Goal: Task Accomplishment & Management: Manage account settings

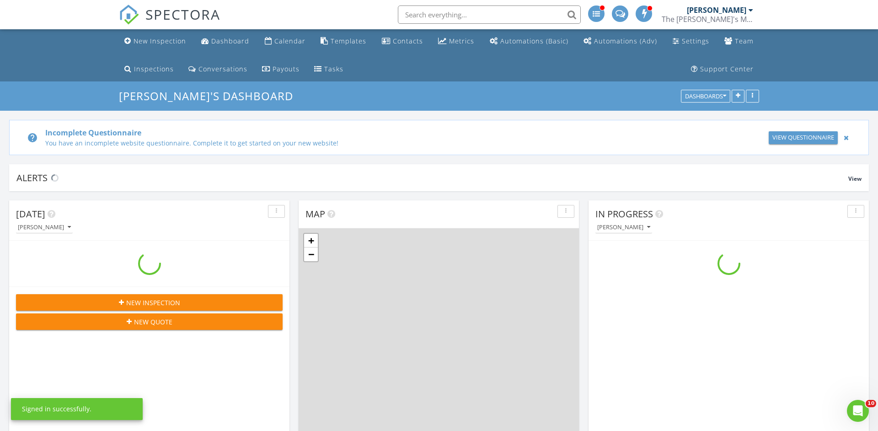
scroll to position [1038, 878]
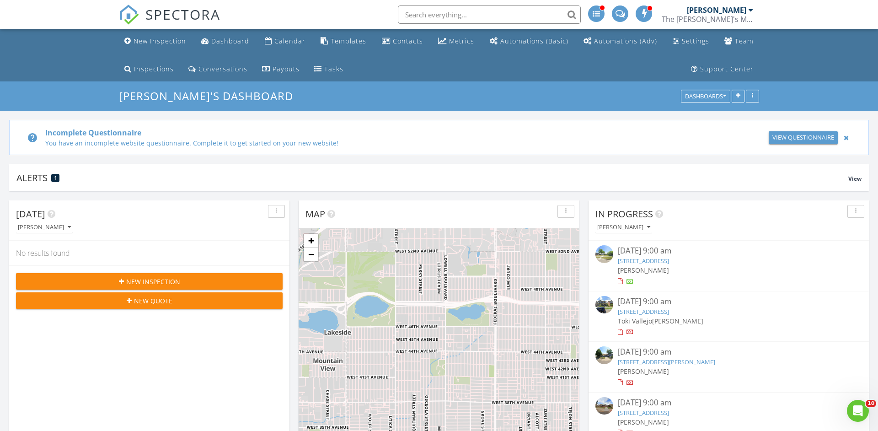
click at [669, 262] on link "24 Julian St, Denver, CO 80219" at bounding box center [643, 260] width 51 height 8
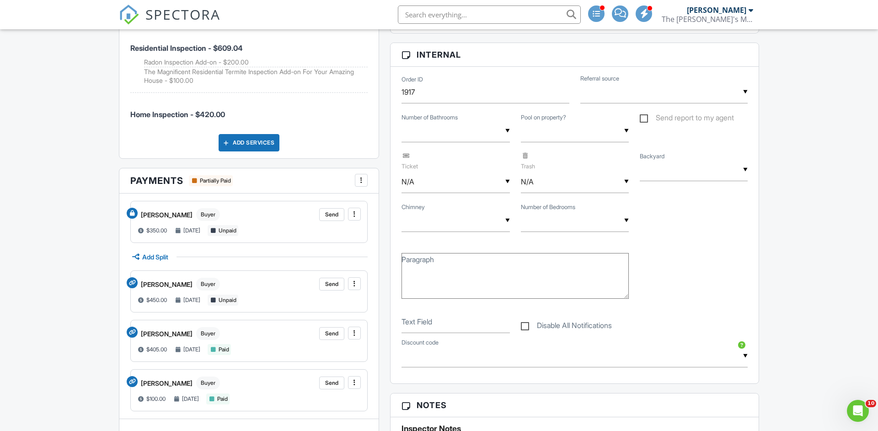
scroll to position [558, 0]
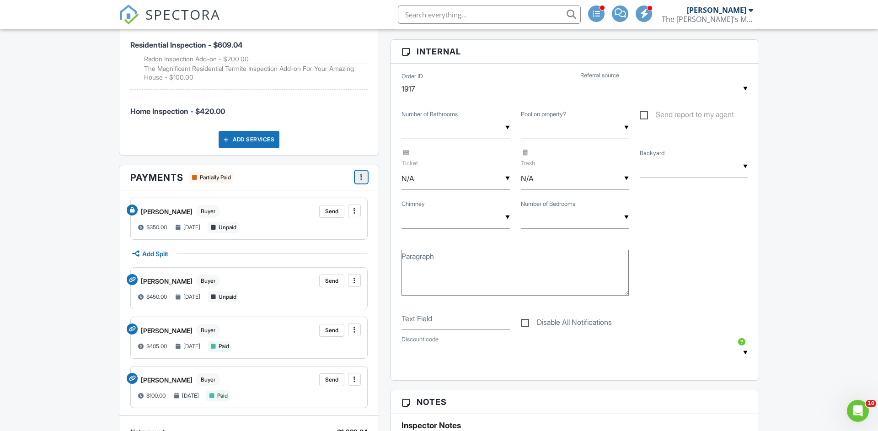
click at [363, 176] on span at bounding box center [361, 176] width 9 height 9
click at [393, 202] on input "Fees & Payments" at bounding box center [407, 201] width 92 height 21
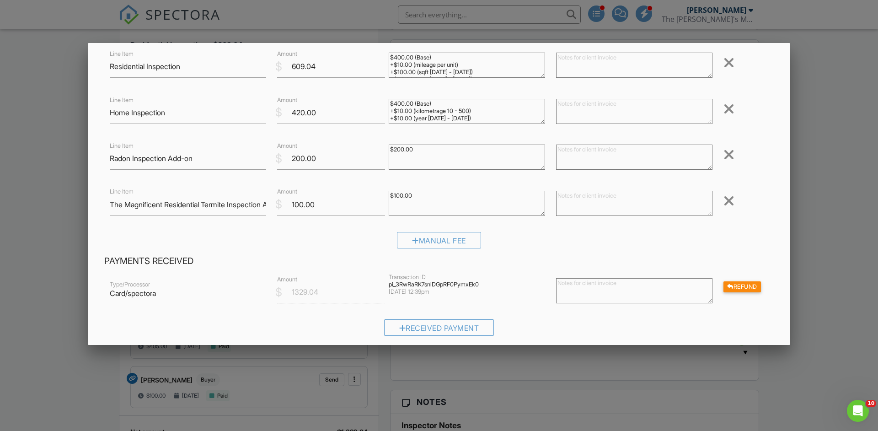
scroll to position [198, 0]
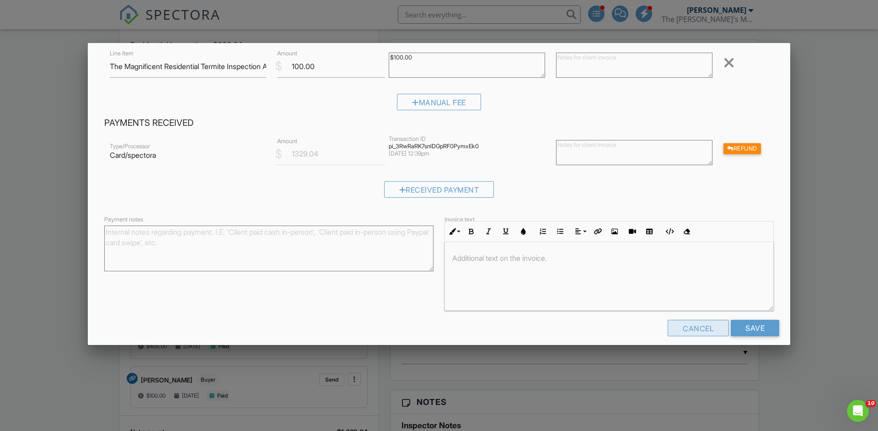
click at [695, 321] on div "Cancel" at bounding box center [698, 328] width 61 height 16
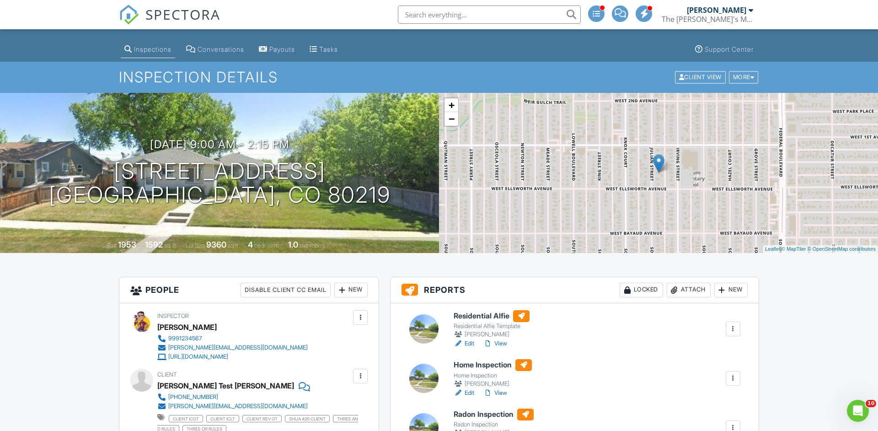
scroll to position [0, 0]
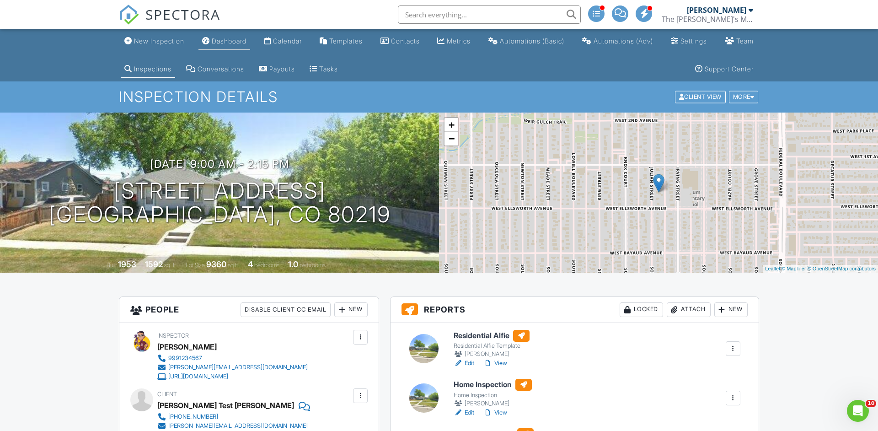
click at [210, 43] on link "Dashboard" at bounding box center [224, 41] width 52 height 17
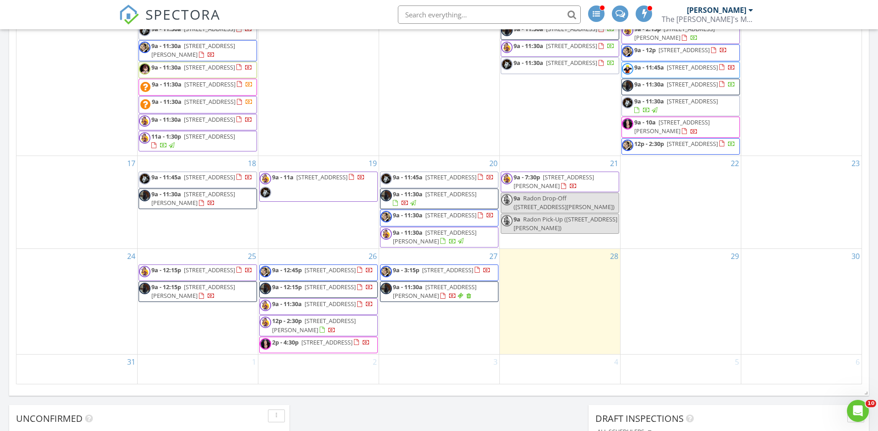
scroll to position [563, 0]
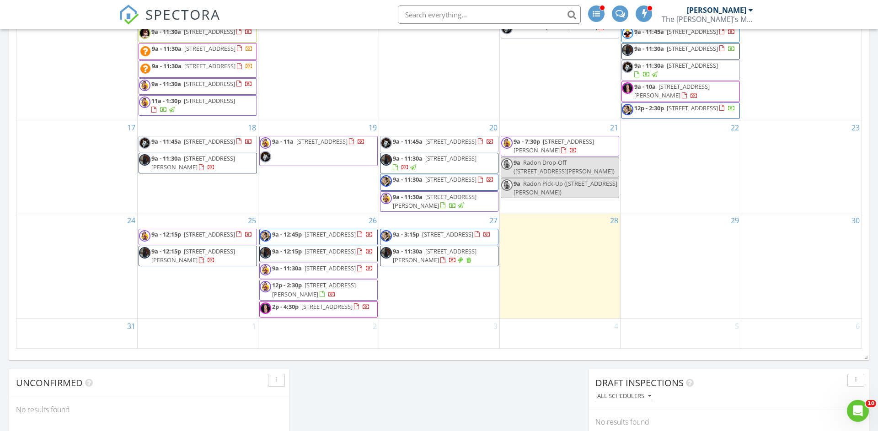
click at [537, 217] on div "28" at bounding box center [560, 265] width 120 height 105
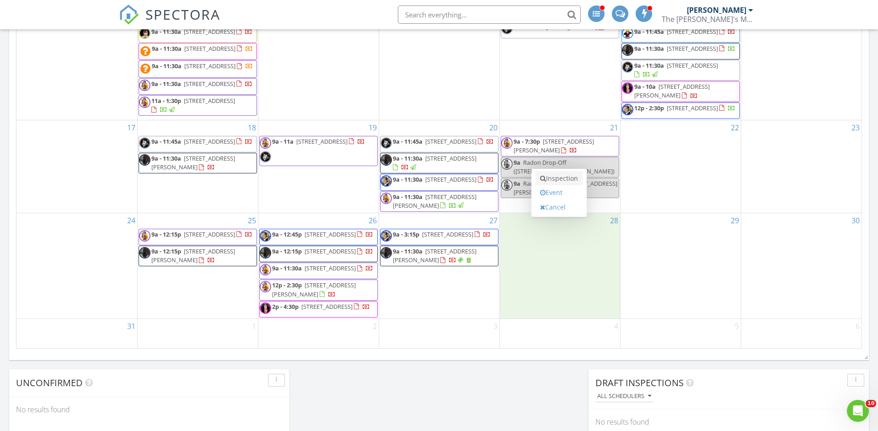
click at [573, 179] on link "Inspection" at bounding box center [558, 178] width 47 height 15
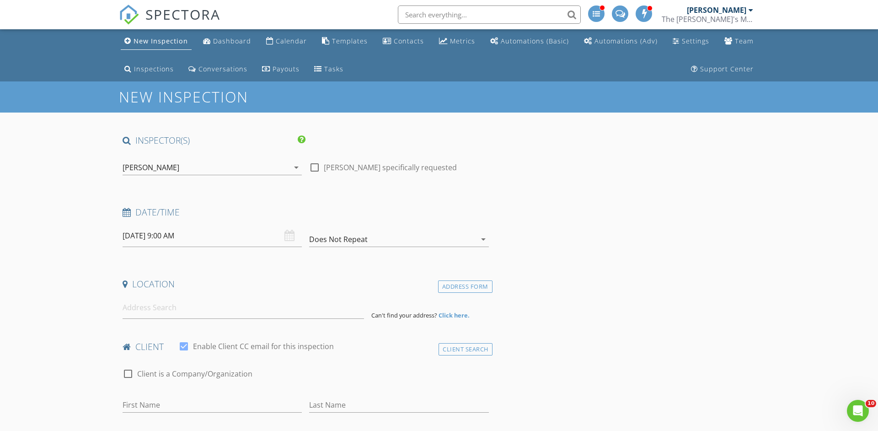
click at [198, 167] on div "[PERSON_NAME]" at bounding box center [206, 167] width 166 height 15
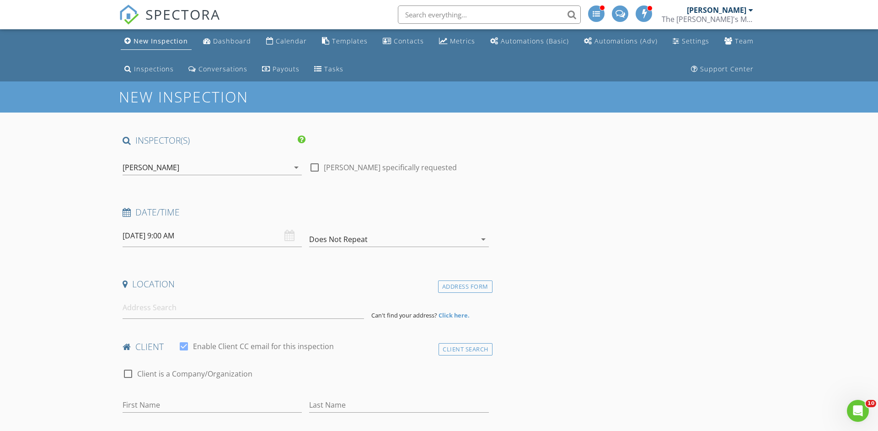
click at [214, 236] on input "28/08/2025 9:00 AM" at bounding box center [212, 235] width 179 height 22
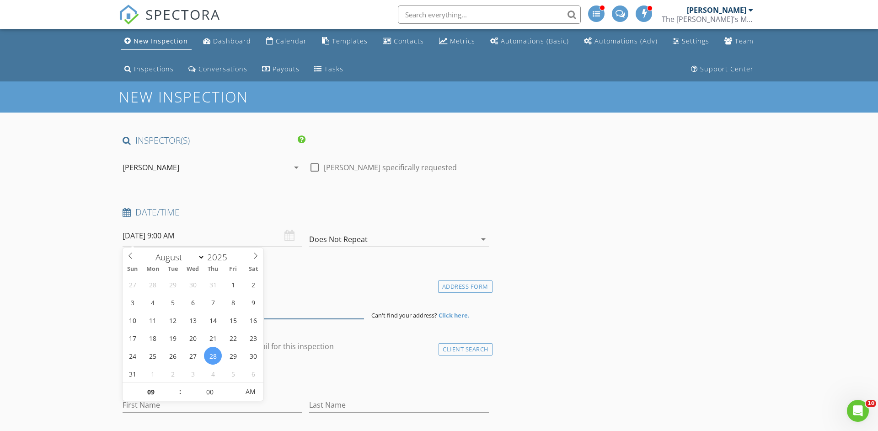
click at [281, 309] on input at bounding box center [243, 307] width 241 height 22
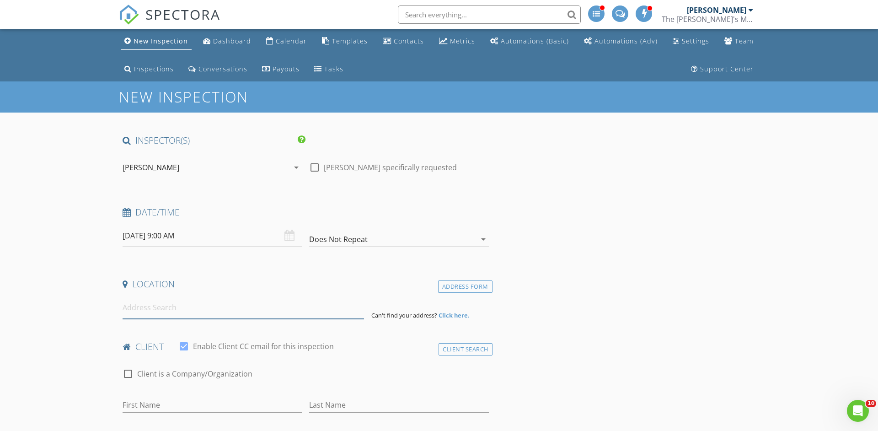
paste input "5514 N Elkhart St"
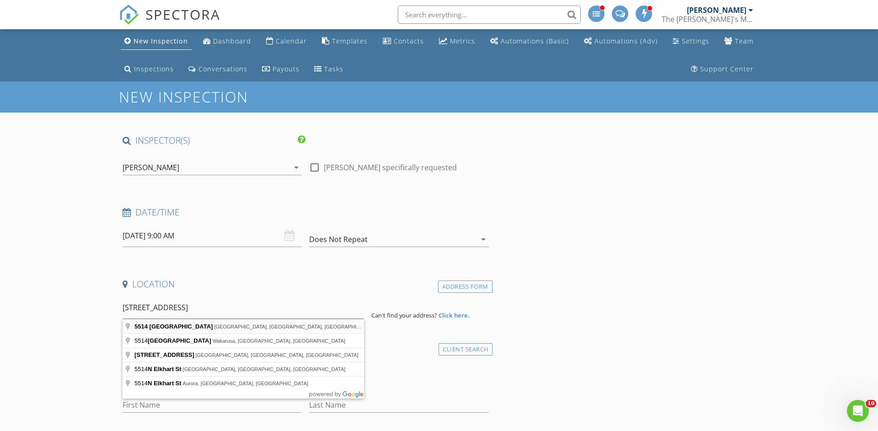
type input "5514 Elkhart Street, Denver, CO, USA"
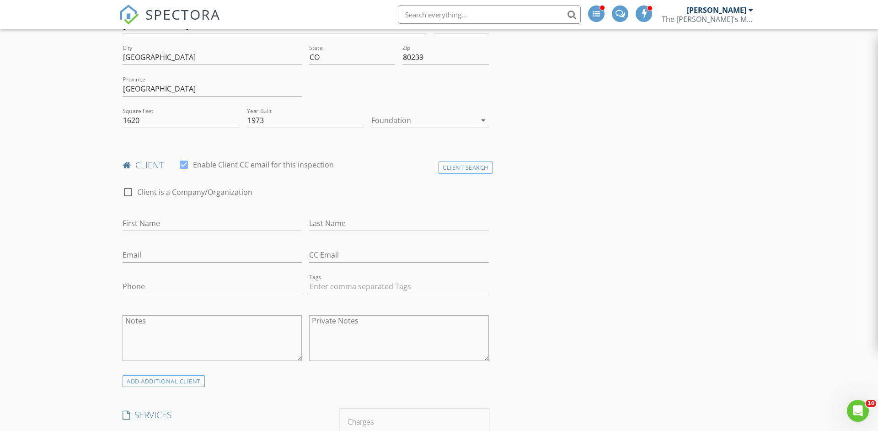
scroll to position [288, 0]
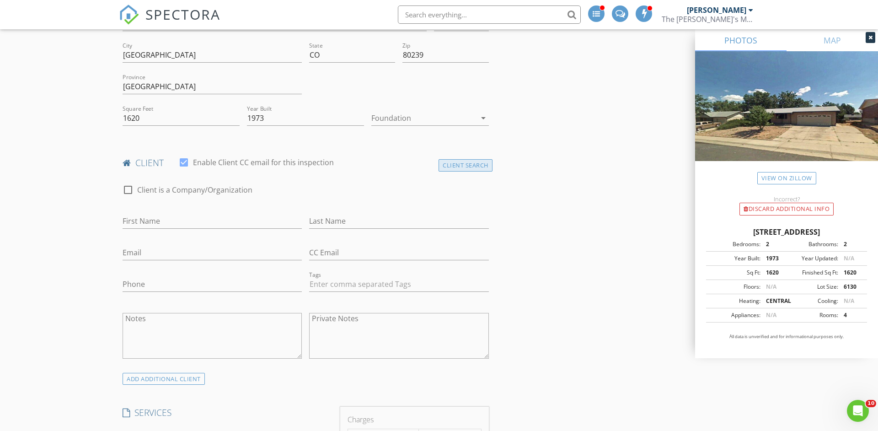
click at [470, 169] on div "Client Search" at bounding box center [465, 165] width 54 height 12
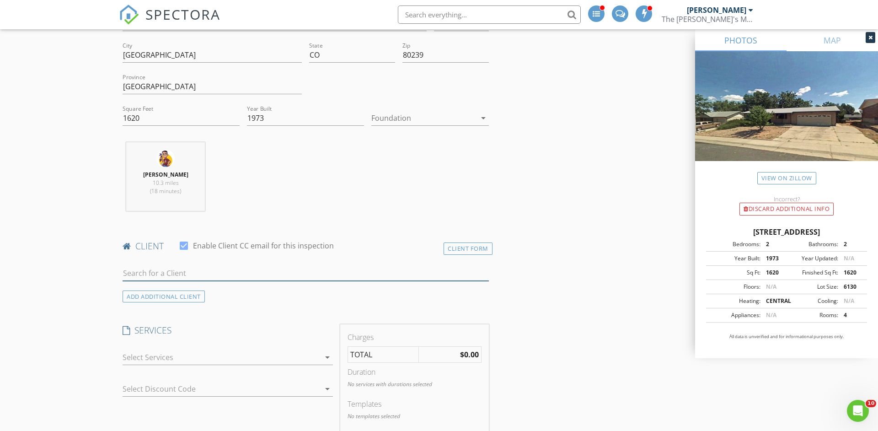
click at [267, 278] on input "text" at bounding box center [306, 273] width 366 height 15
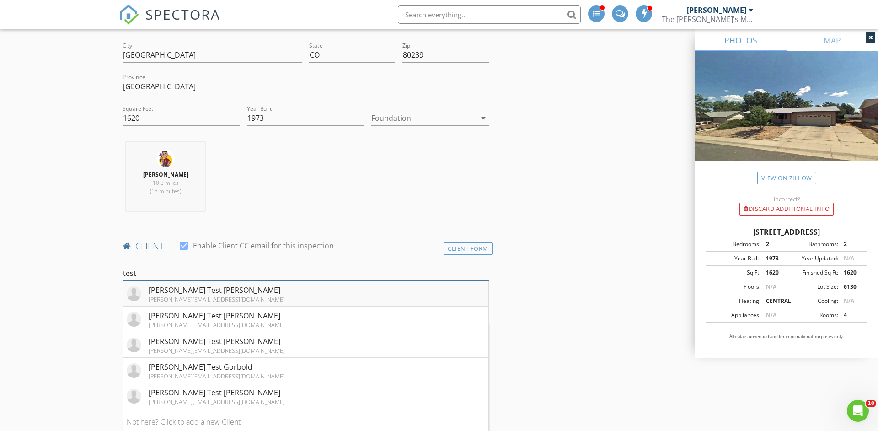
type input "test"
click at [259, 291] on li "Howard Test Durrant alfonso+25@spectora.com" at bounding box center [305, 294] width 365 height 26
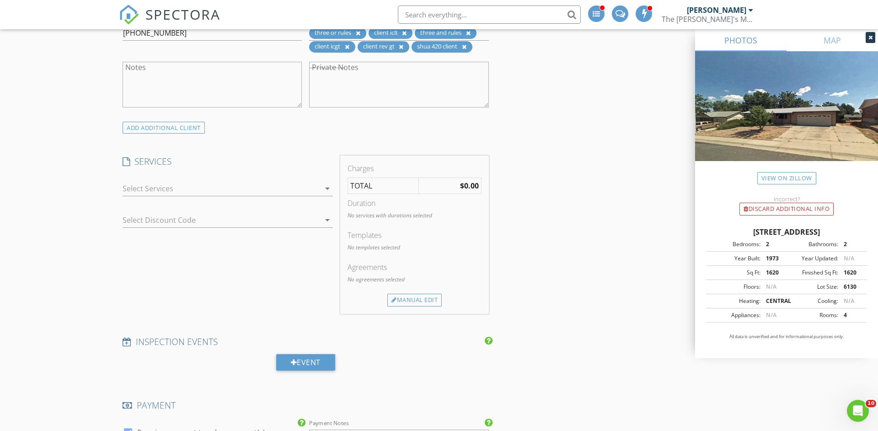
scroll to position [628, 0]
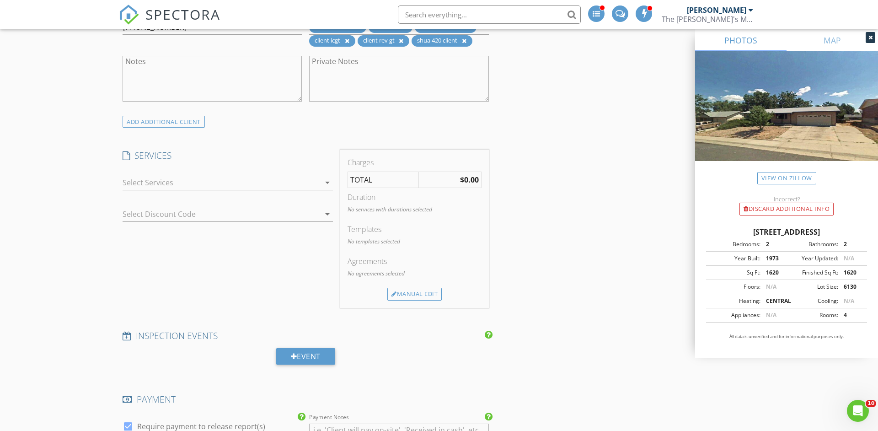
click at [288, 183] on div at bounding box center [222, 182] width 198 height 15
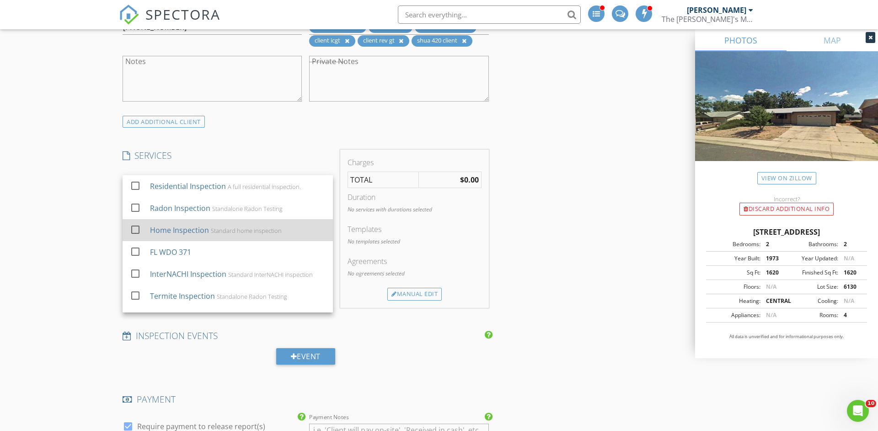
click at [253, 231] on div "Standard home inspection" at bounding box center [246, 230] width 71 height 7
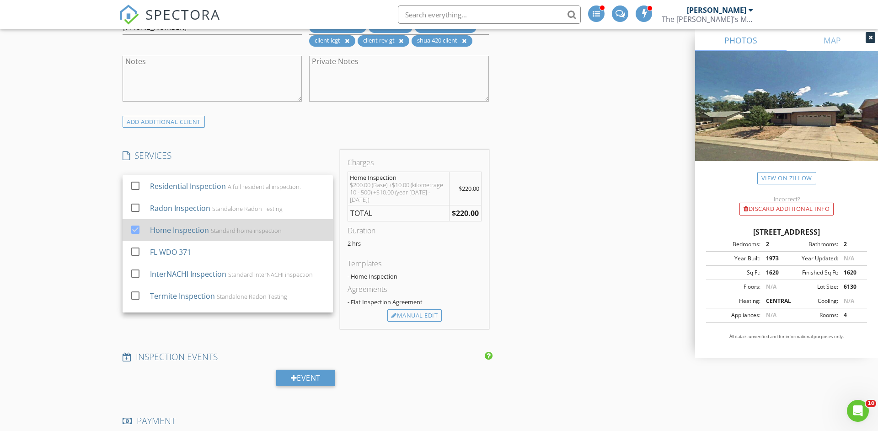
click at [253, 231] on div "Standard home inspection" at bounding box center [246, 230] width 71 height 7
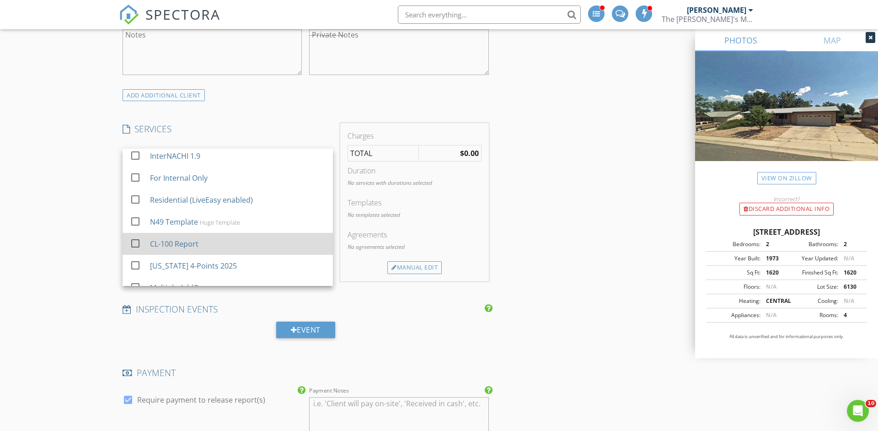
scroll to position [368, 0]
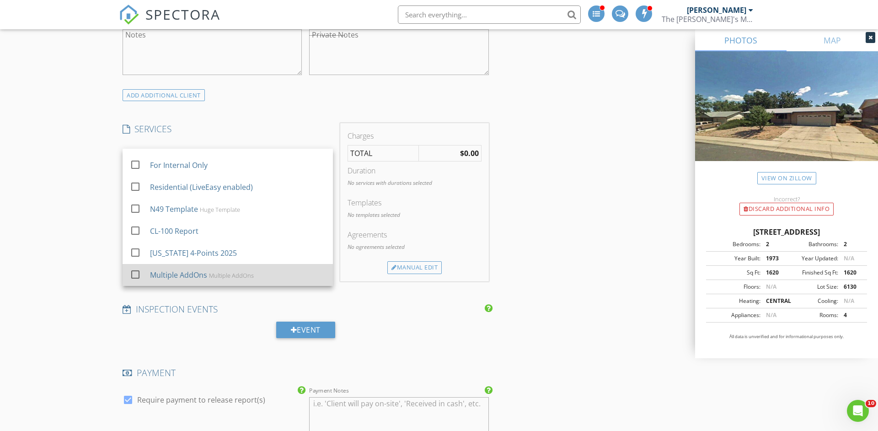
click at [233, 277] on div "Multiple AddOns" at bounding box center [231, 275] width 45 height 7
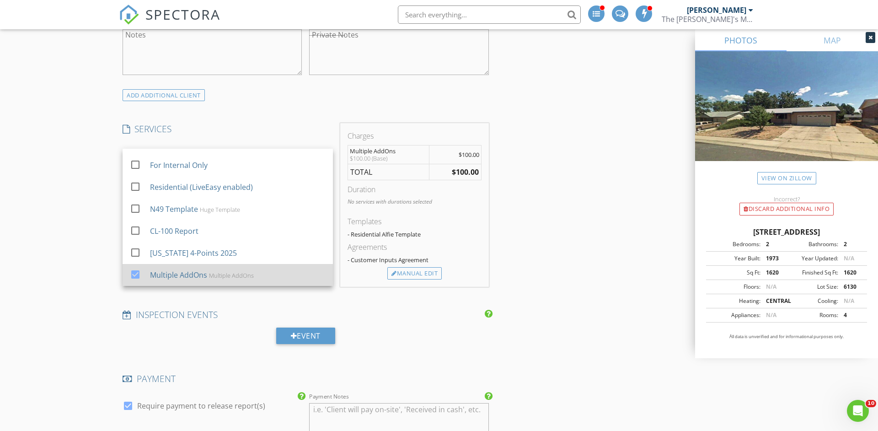
click at [233, 277] on div "Multiple AddOns" at bounding box center [231, 275] width 45 height 7
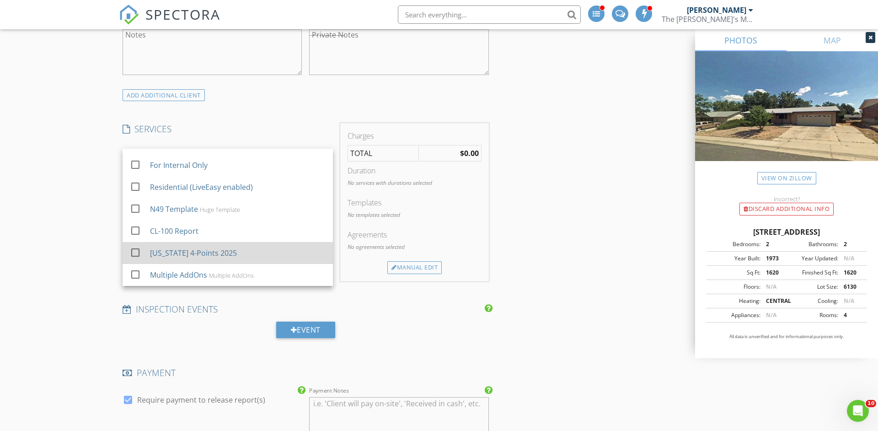
click at [217, 252] on div "[US_STATE] 4-Points 2025" at bounding box center [193, 252] width 87 height 11
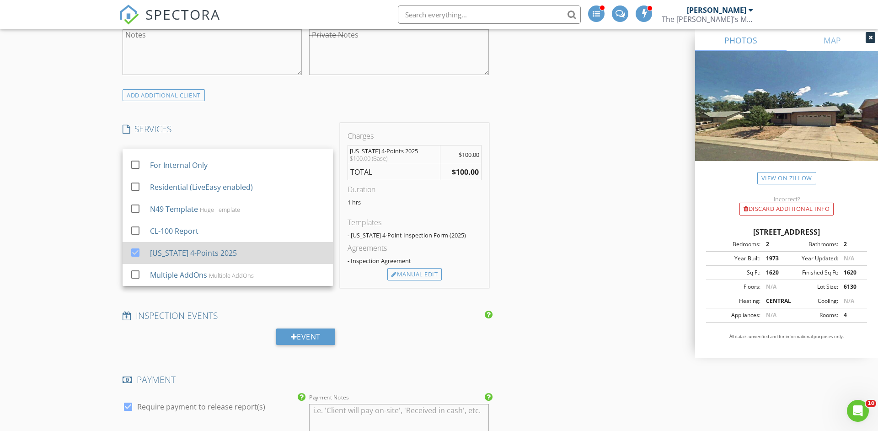
click at [217, 252] on div "[US_STATE] 4-Points 2025" at bounding box center [193, 252] width 87 height 11
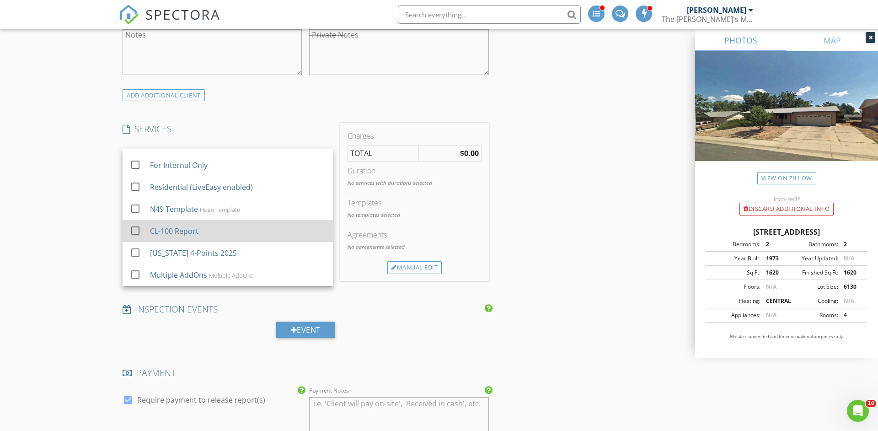
click at [214, 232] on div "CL-100 Report" at bounding box center [238, 231] width 176 height 18
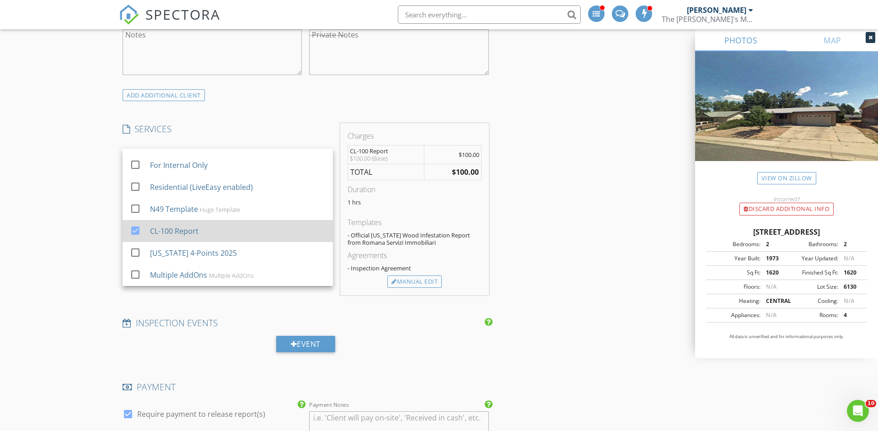
click at [214, 232] on div "CL-100 Report" at bounding box center [238, 231] width 176 height 18
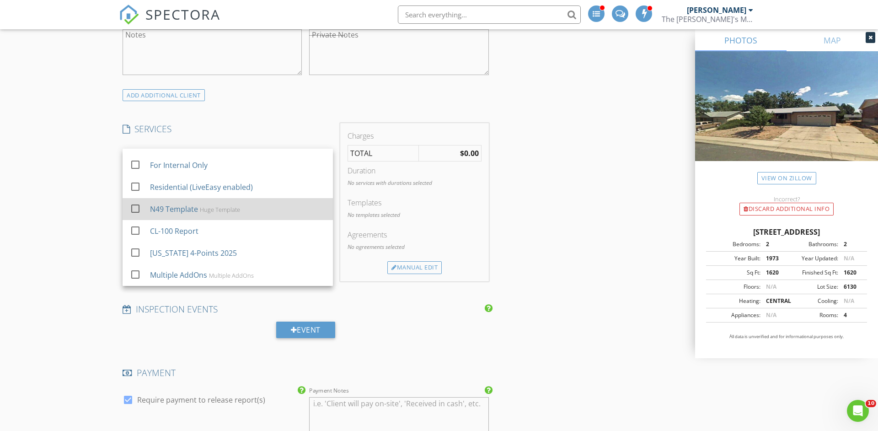
click at [219, 208] on div "Huge Template" at bounding box center [220, 209] width 40 height 7
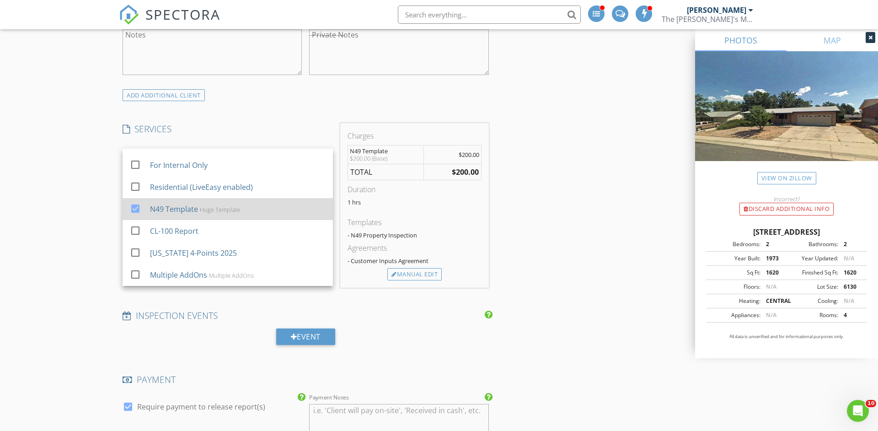
click at [219, 208] on div "Huge Template" at bounding box center [220, 209] width 40 height 7
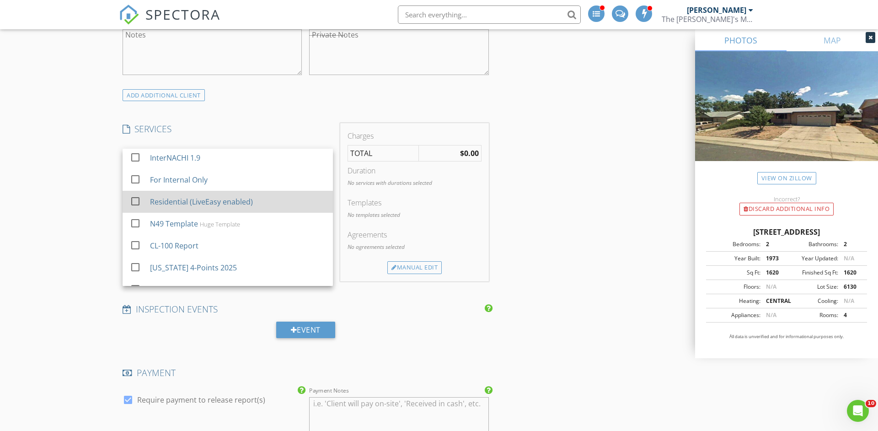
scroll to position [348, 0]
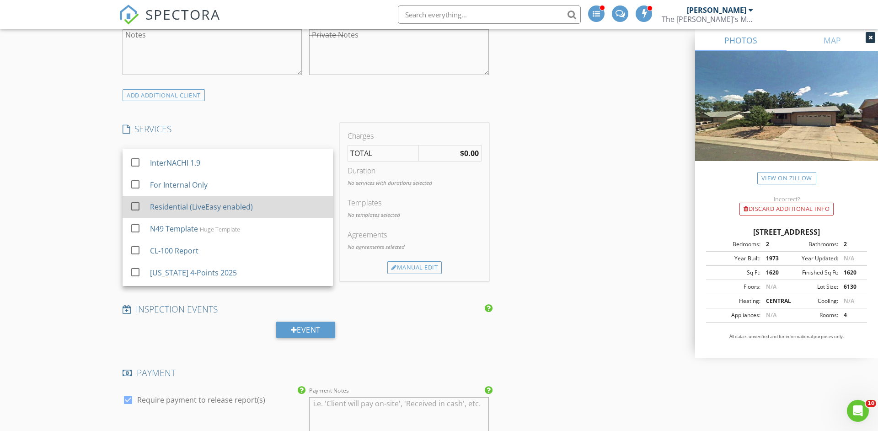
click at [223, 208] on div "Residential (LiveEasy enabled)" at bounding box center [201, 206] width 103 height 11
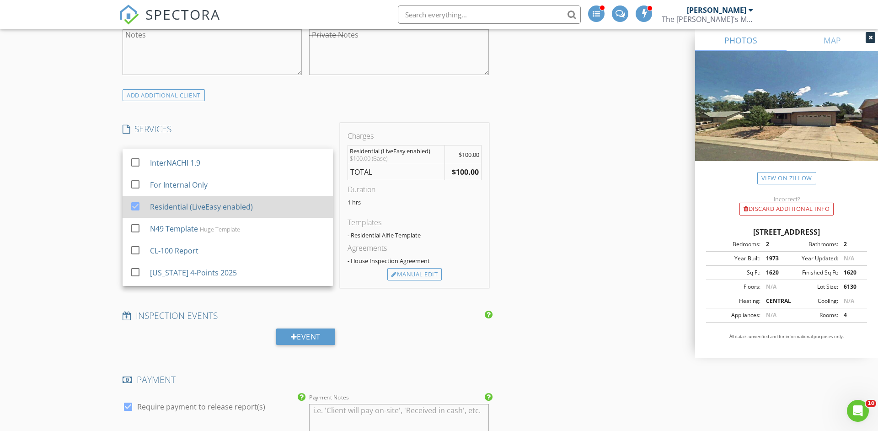
click at [223, 208] on div "Residential (LiveEasy enabled)" at bounding box center [201, 206] width 103 height 11
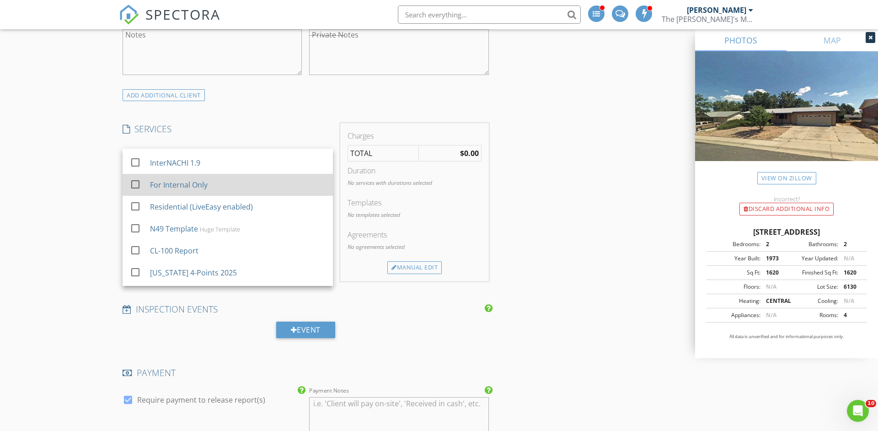
click at [223, 185] on div "For Internal Only" at bounding box center [238, 185] width 176 height 18
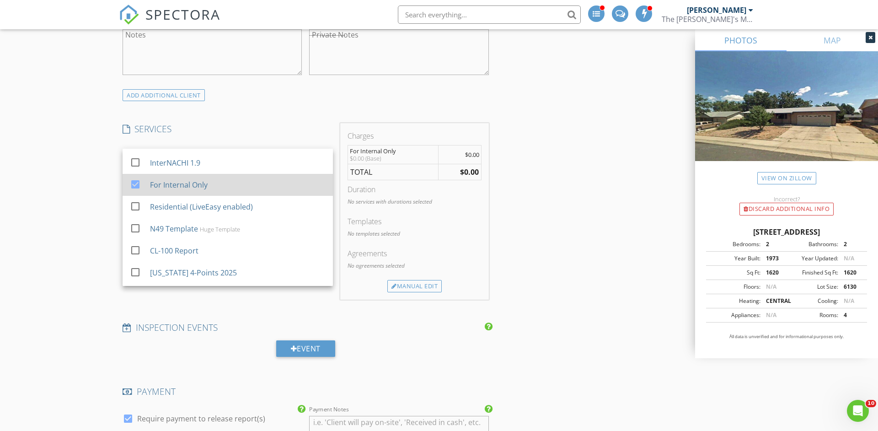
click at [223, 185] on div "For Internal Only" at bounding box center [238, 185] width 176 height 18
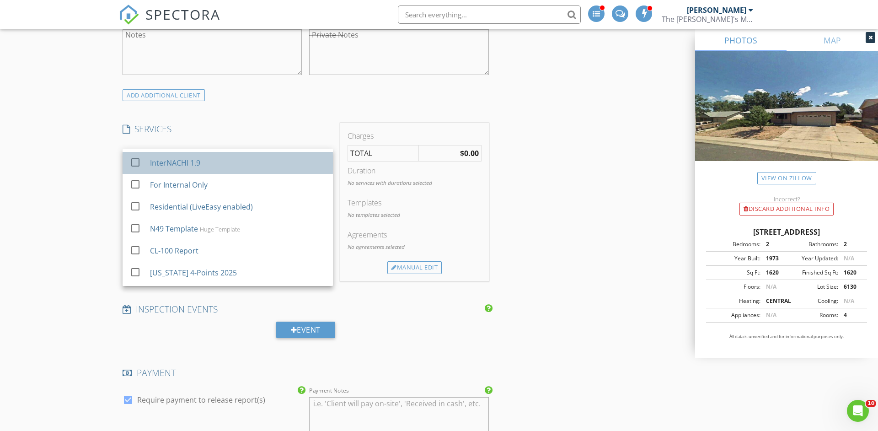
click at [224, 171] on div "InterNACHI 1.9" at bounding box center [238, 163] width 176 height 18
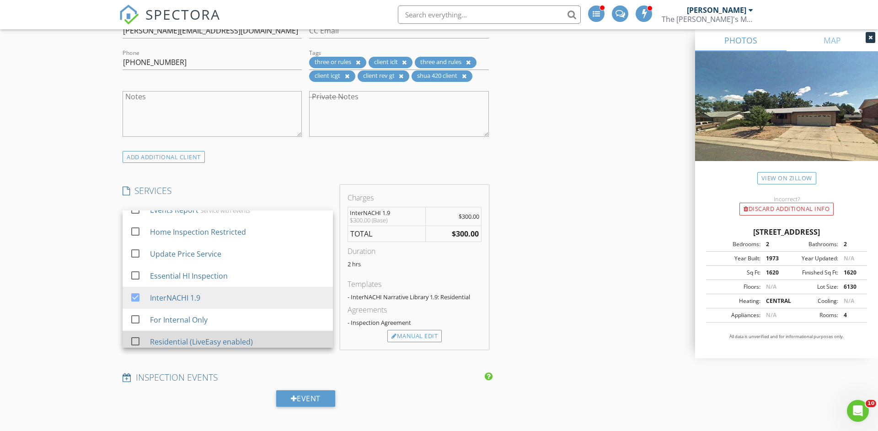
scroll to position [276, 0]
click at [68, 273] on div "New Inspection INSPECTOR(S) check_box Alfie Vallejo PRIMARY check_box_outline_b…" at bounding box center [439, 434] width 878 height 1891
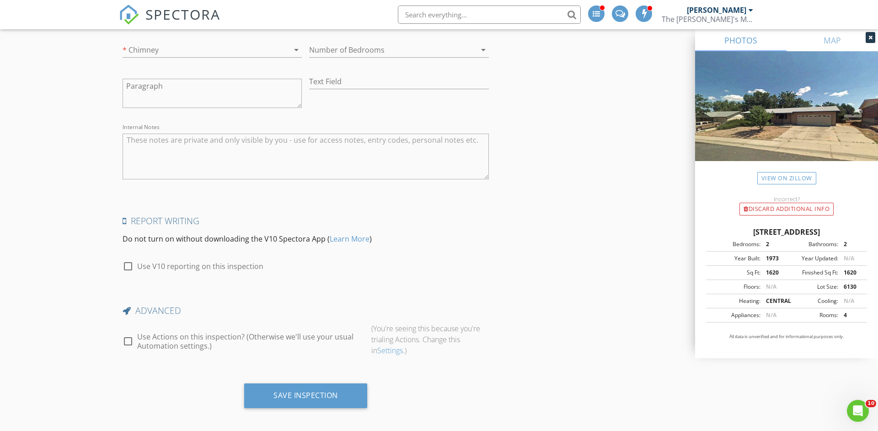
scroll to position [1543, 0]
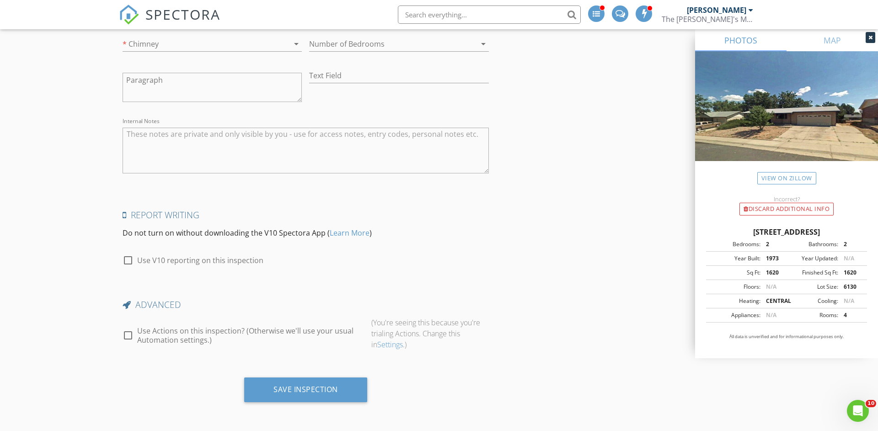
click at [245, 260] on label "Use V10 reporting on this inspection" at bounding box center [200, 260] width 126 height 9
checkbox input "true"
click at [207, 341] on label "Use Actions on this inspection? (Otherwise we'll use your usual Automation sett…" at bounding box center [250, 335] width 227 height 18
checkbox input "true"
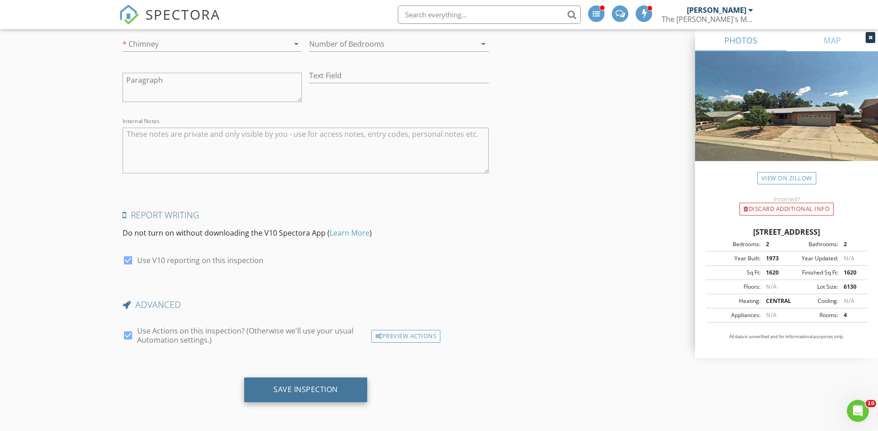
click at [310, 395] on div "Save Inspection" at bounding box center [305, 389] width 123 height 25
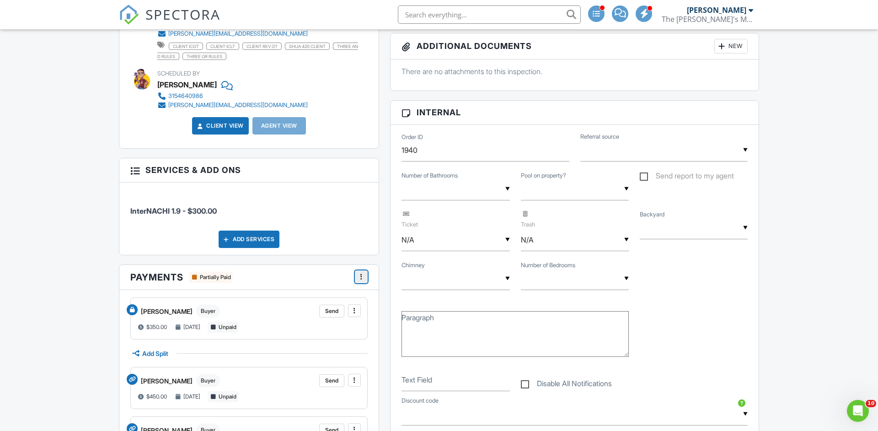
click at [361, 274] on icon at bounding box center [361, 276] width 2 height 9
click at [403, 301] on input "Fees & Payments" at bounding box center [407, 300] width 92 height 21
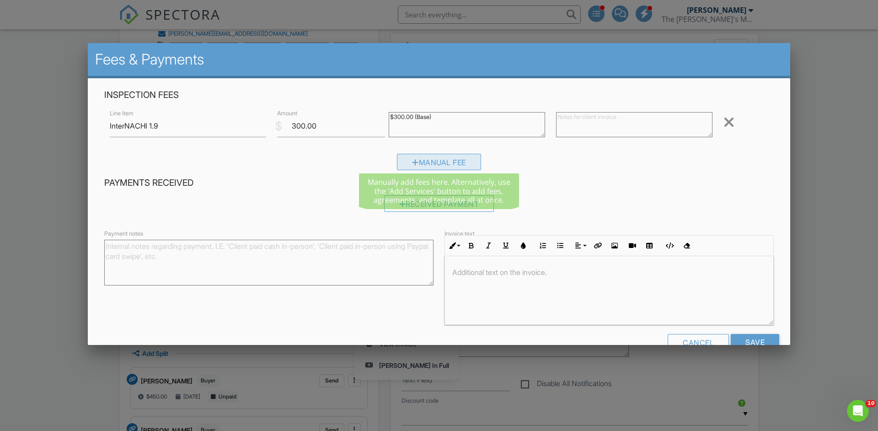
click at [433, 160] on div "Manual Fee" at bounding box center [439, 162] width 84 height 16
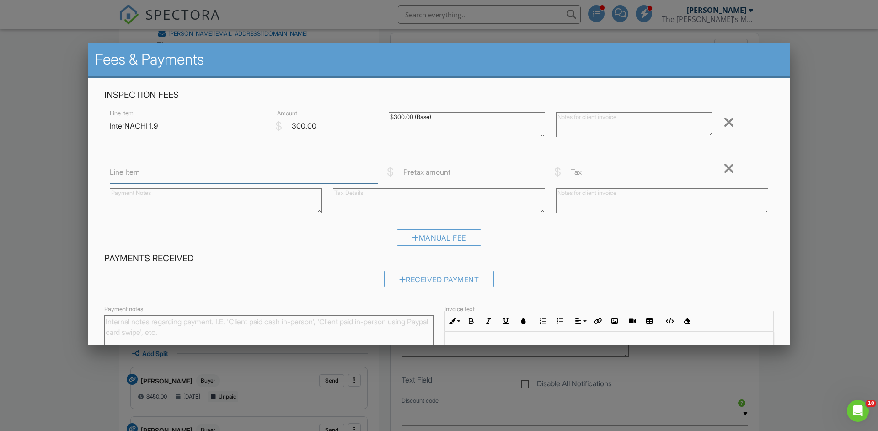
click at [187, 171] on input "Line Item" at bounding box center [244, 172] width 268 height 22
type input "Mega Fee (Split 1)"
click at [449, 174] on label "Pretax amount" at bounding box center [426, 172] width 47 height 10
click at [449, 174] on input "Pretax amount" at bounding box center [471, 172] width 164 height 22
type input "6000"
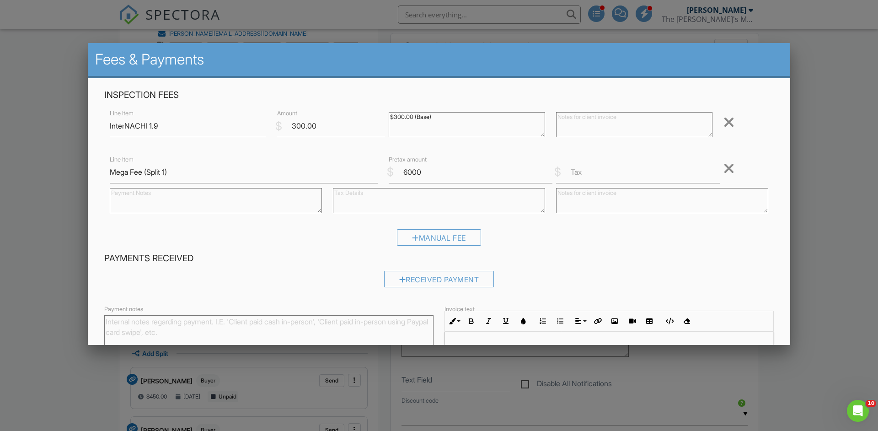
click at [357, 229] on div "Manual Fee" at bounding box center [438, 240] width 669 height 23
click at [432, 230] on div "Manual Fee" at bounding box center [439, 237] width 84 height 16
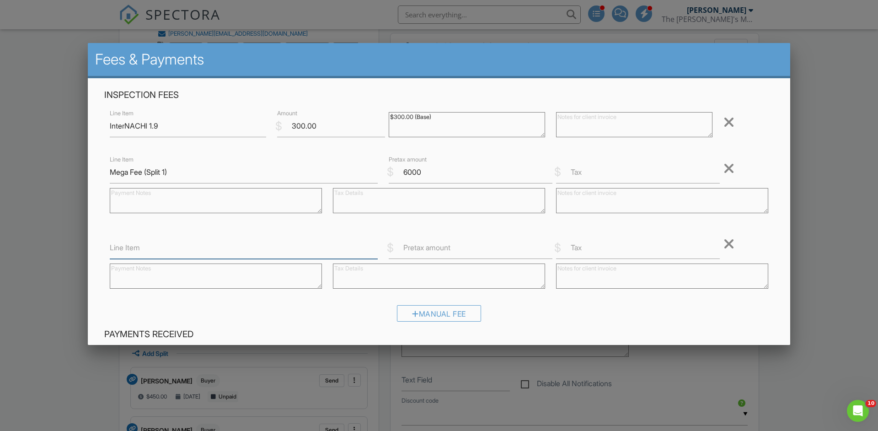
click at [253, 249] on input "Line Item" at bounding box center [244, 247] width 268 height 22
type input "Small Fee (Split 1)"
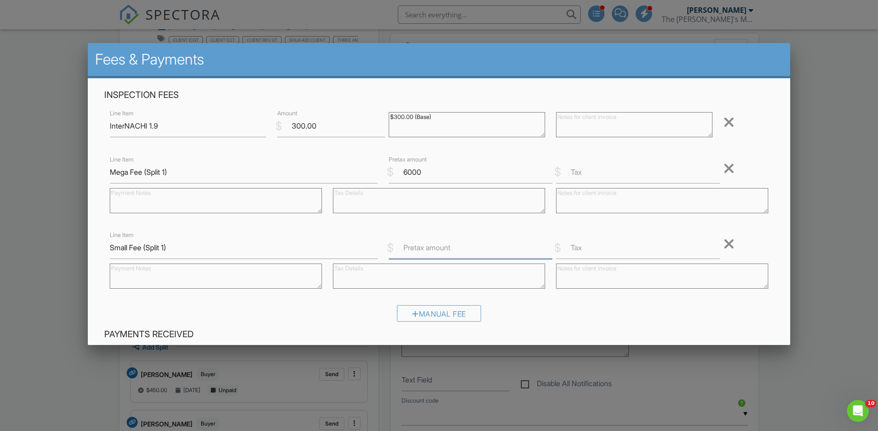
click at [453, 246] on input "Pretax amount" at bounding box center [471, 247] width 164 height 22
click at [440, 249] on input "Pretax amount" at bounding box center [471, 247] width 164 height 22
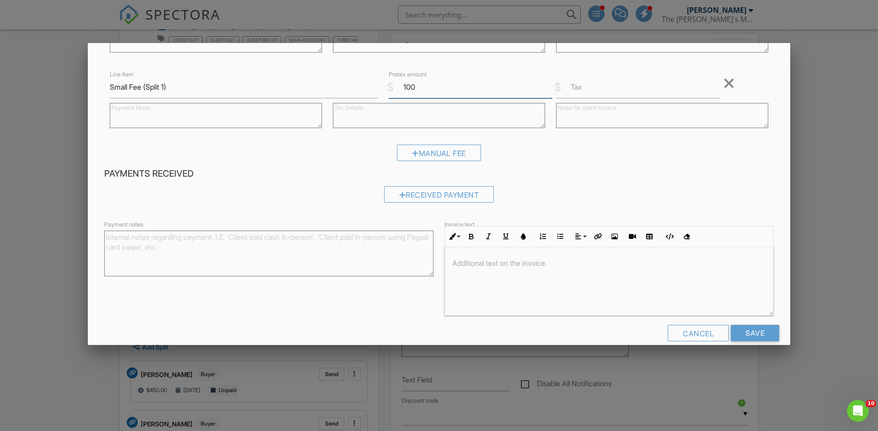
scroll to position [169, 0]
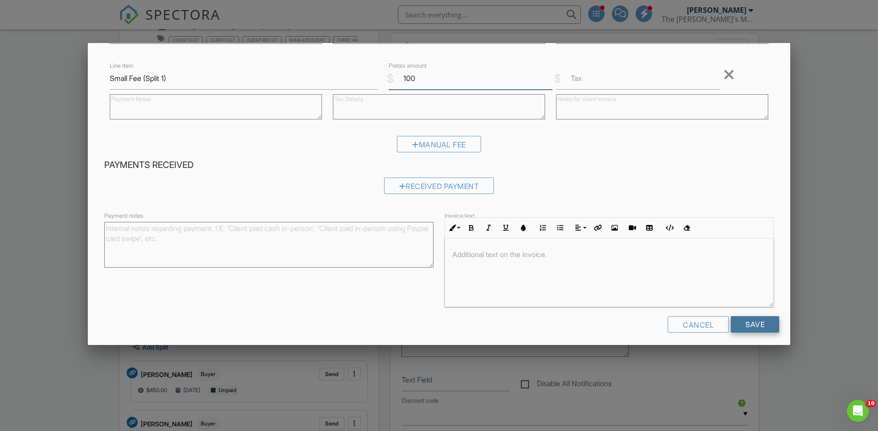
type input "100"
click at [764, 323] on input "Save" at bounding box center [755, 324] width 48 height 16
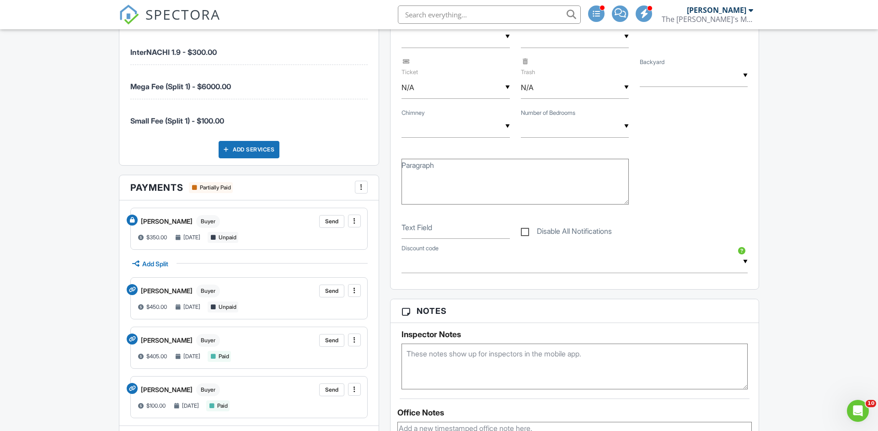
scroll to position [508, 0]
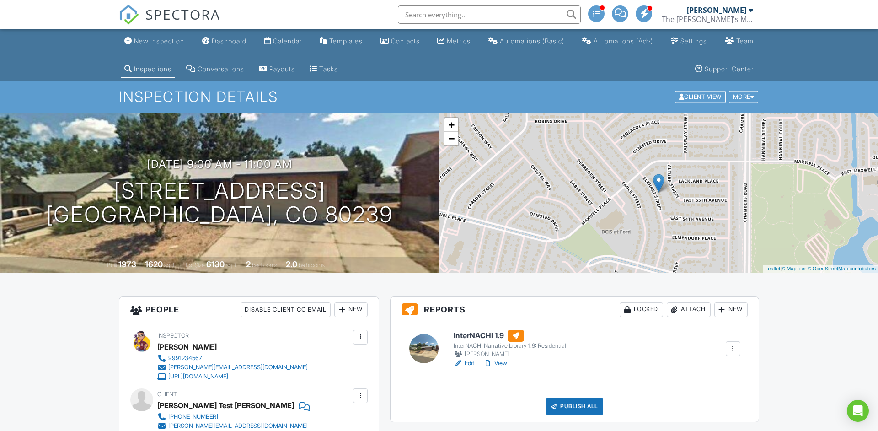
scroll to position [472, 0]
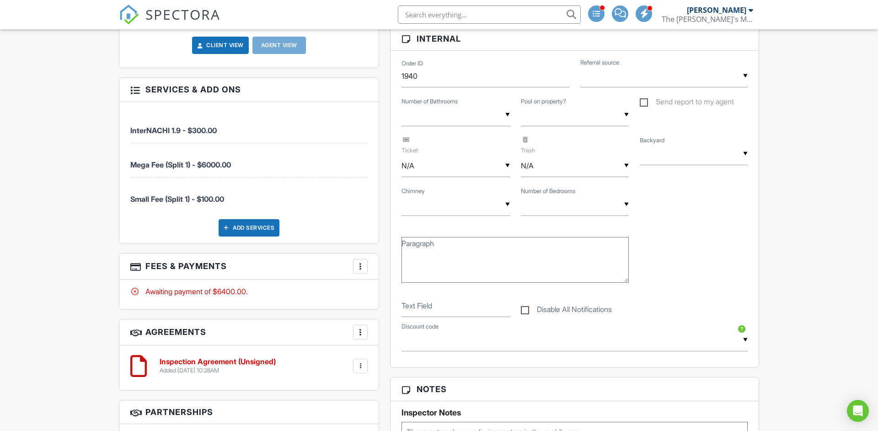
click at [361, 269] on div at bounding box center [360, 266] width 9 height 9
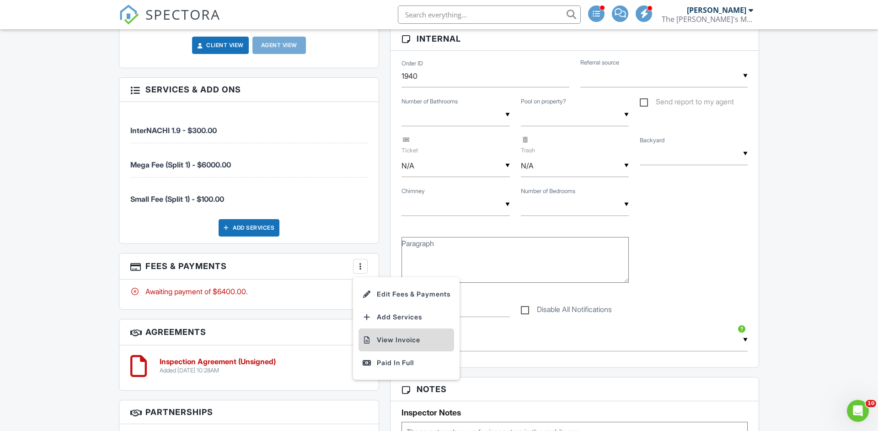
click at [417, 333] on li "View Invoice" at bounding box center [406, 339] width 96 height 23
click at [386, 291] on div "Reports Locked Attach New InterNACHI 1.9 InterNACHI Narrative Library 1.9: Resi…" at bounding box center [575, 340] width 380 height 1033
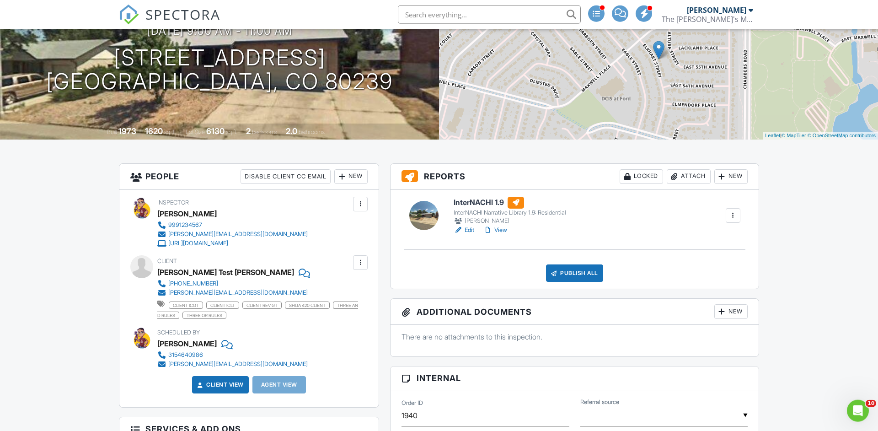
scroll to position [144, 0]
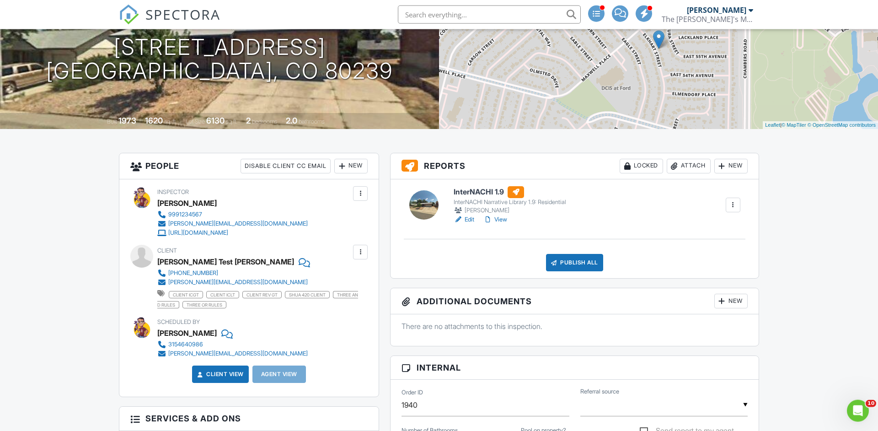
click at [352, 169] on div "New" at bounding box center [350, 166] width 33 height 15
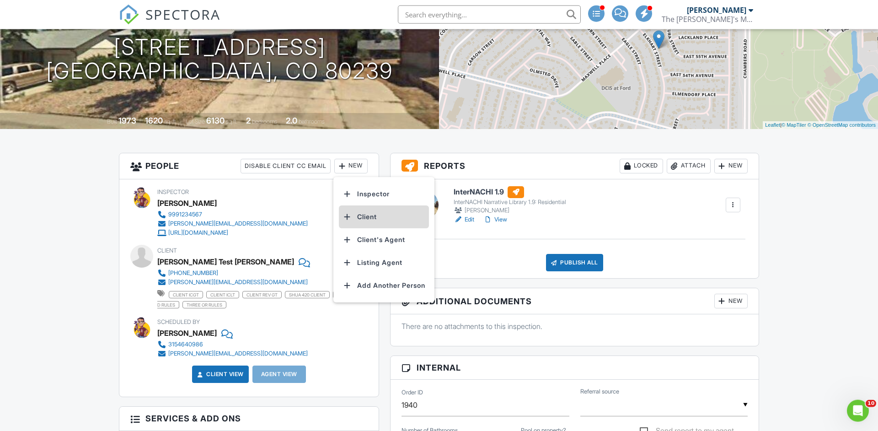
click at [378, 220] on li "Client" at bounding box center [384, 216] width 90 height 23
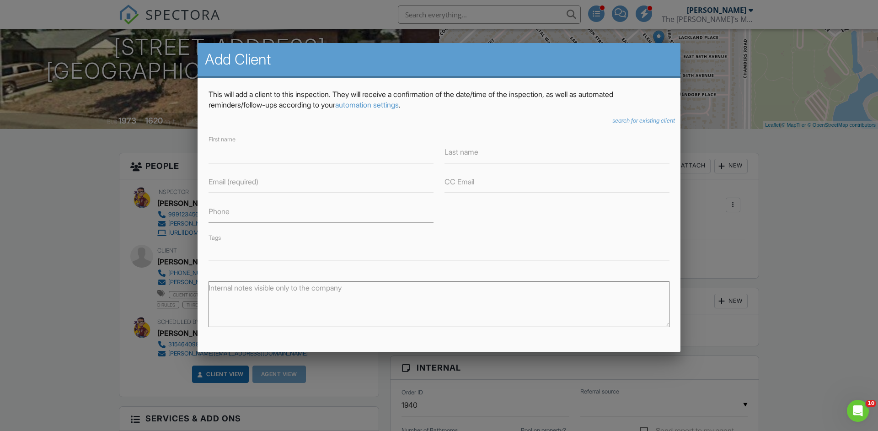
click at [640, 116] on div "This will add a client to this inspection. They will receive a confirmation of …" at bounding box center [439, 264] width 483 height 373
click at [623, 124] on icon "search for existing client" at bounding box center [643, 120] width 63 height 7
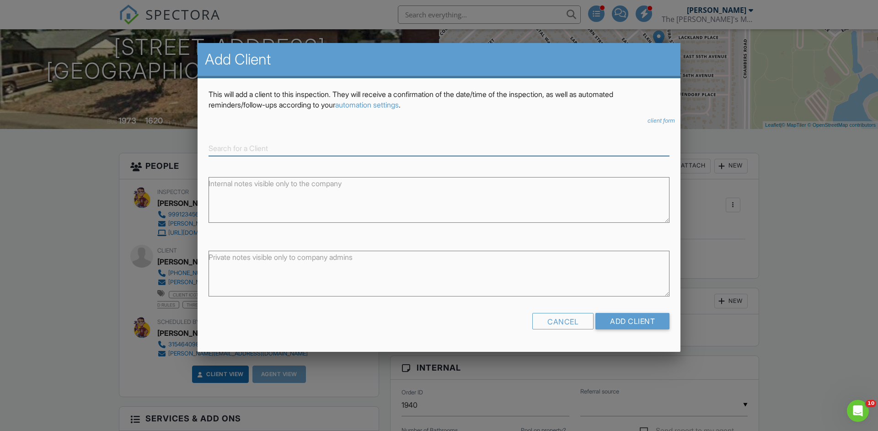
click at [282, 146] on input at bounding box center [438, 148] width 461 height 15
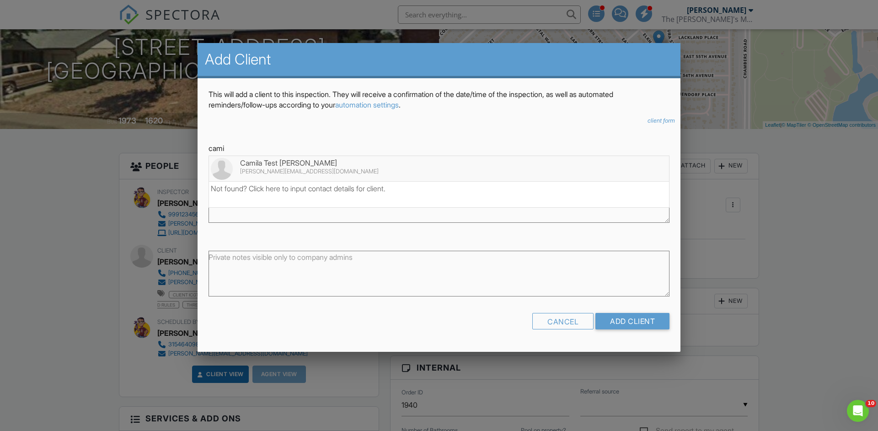
click at [246, 171] on div "[PERSON_NAME][EMAIL_ADDRESS][DOMAIN_NAME]" at bounding box center [439, 171] width 456 height 7
type input "Camila Test [PERSON_NAME]"
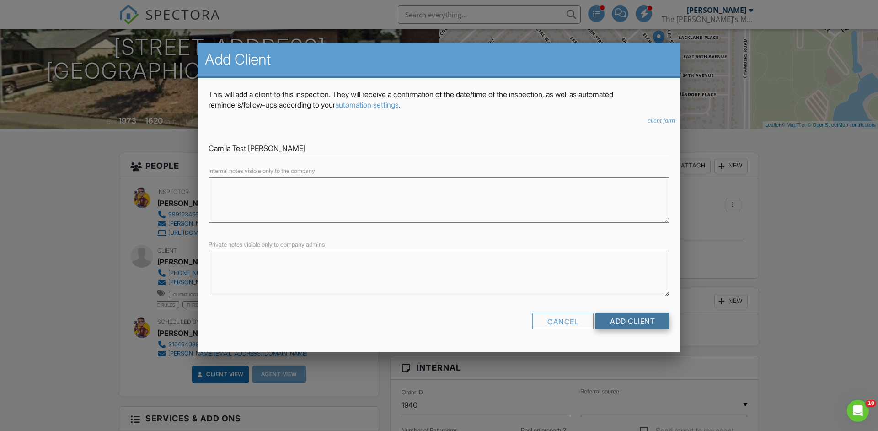
click at [643, 321] on input "Add Client" at bounding box center [632, 321] width 74 height 16
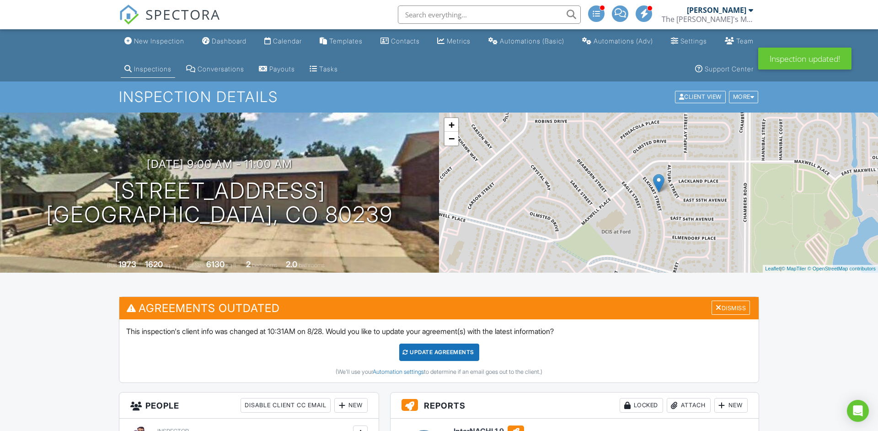
click at [434, 349] on div "Update Agreements" at bounding box center [439, 351] width 80 height 17
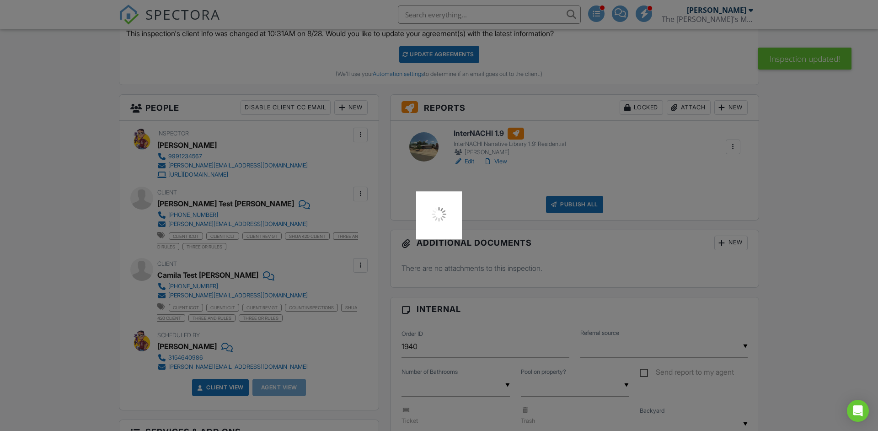
scroll to position [299, 0]
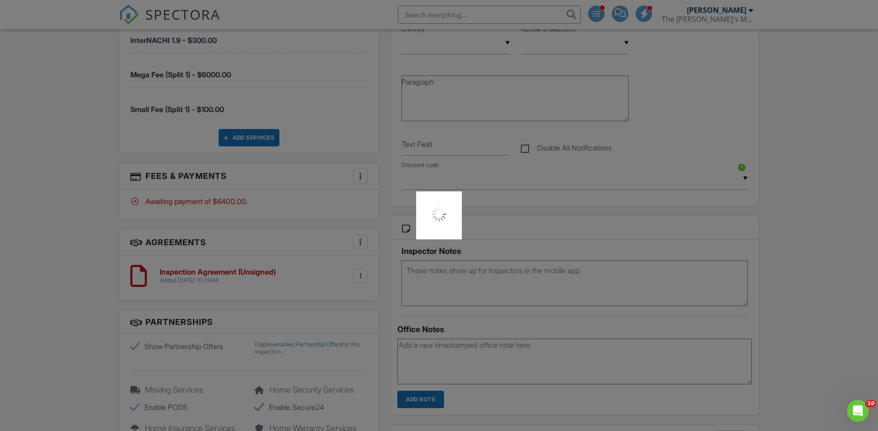
scroll to position [636, 0]
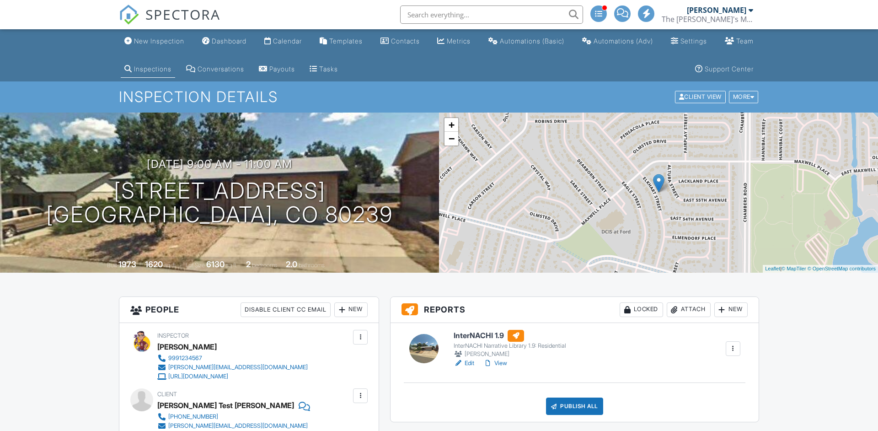
scroll to position [727, 0]
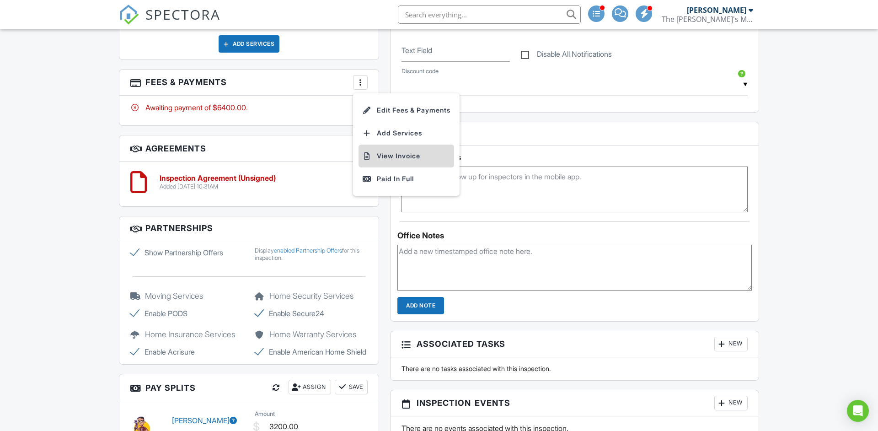
click at [408, 160] on li "View Invoice" at bounding box center [406, 155] width 96 height 23
click at [362, 81] on div at bounding box center [360, 82] width 9 height 9
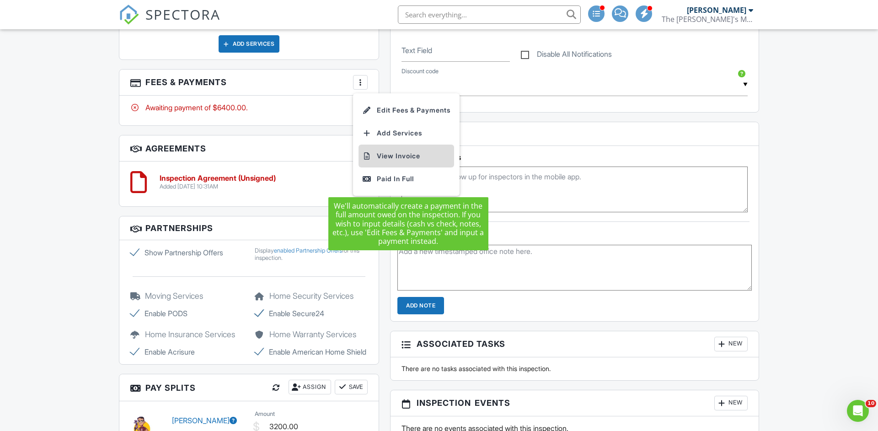
click at [403, 151] on li "View Invoice" at bounding box center [406, 155] width 96 height 23
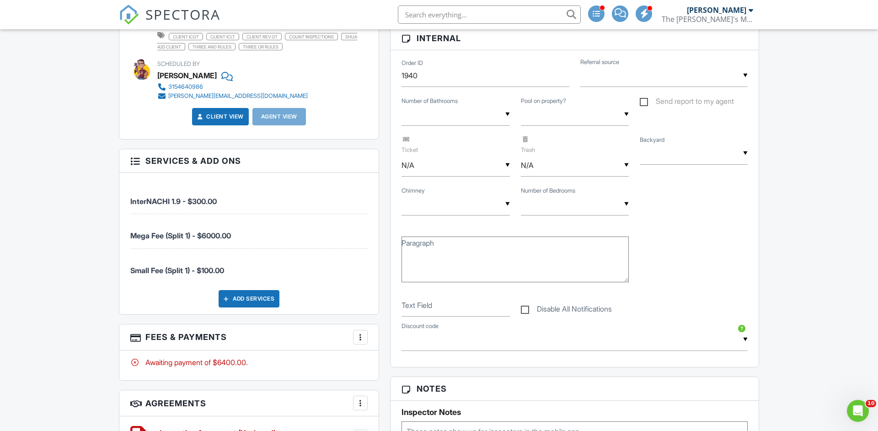
scroll to position [505, 0]
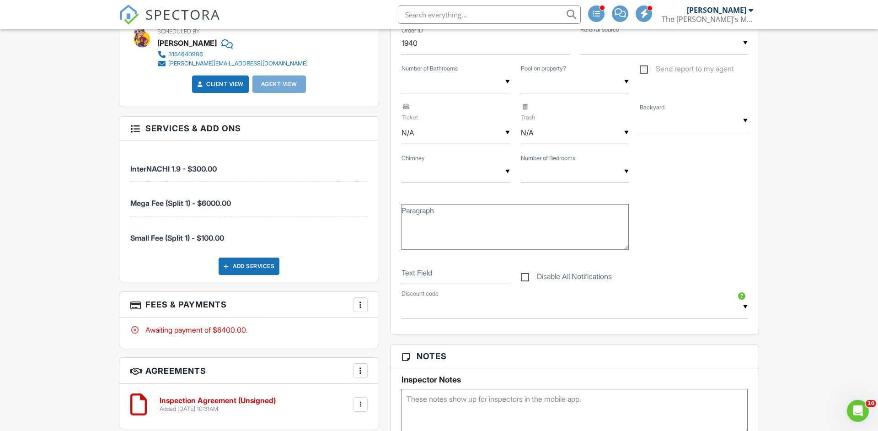
click at [362, 305] on div at bounding box center [360, 304] width 9 height 9
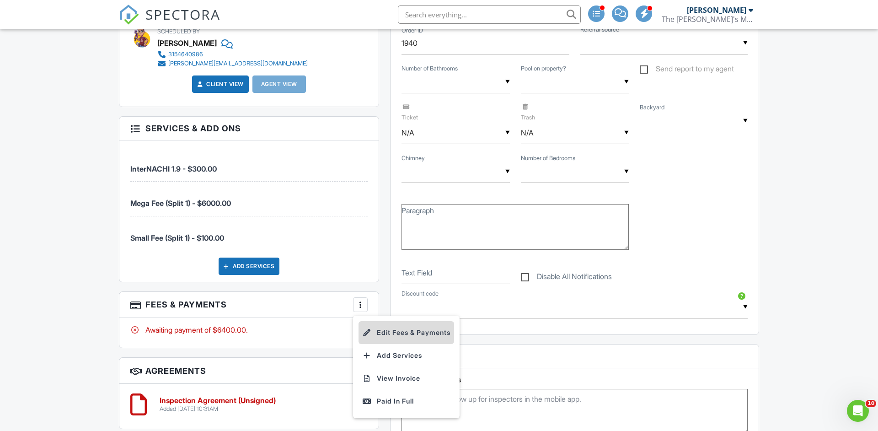
click at [395, 332] on li "Edit Fees & Payments" at bounding box center [406, 332] width 96 height 23
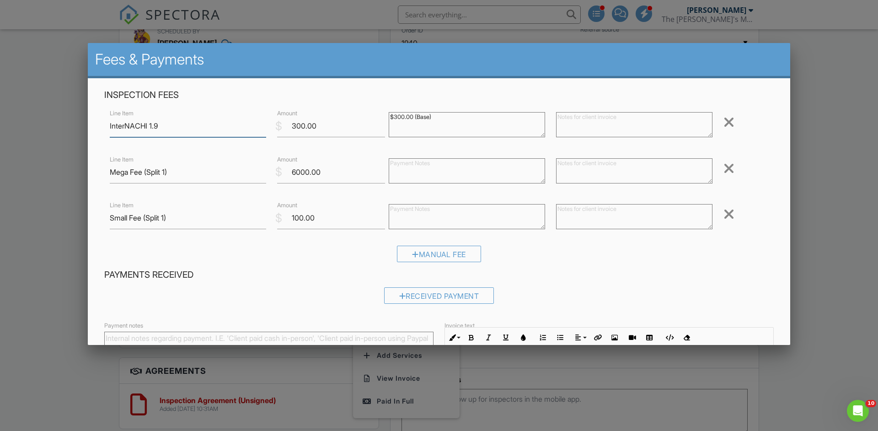
scroll to position [110, 0]
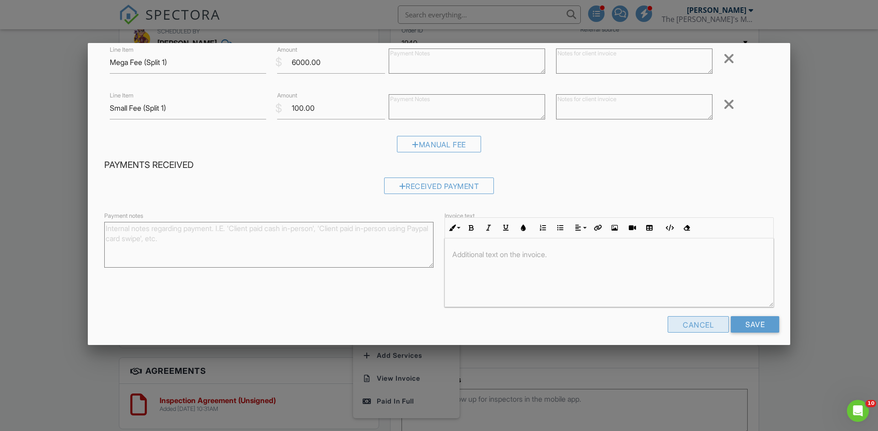
click at [690, 323] on div "Cancel" at bounding box center [698, 324] width 61 height 16
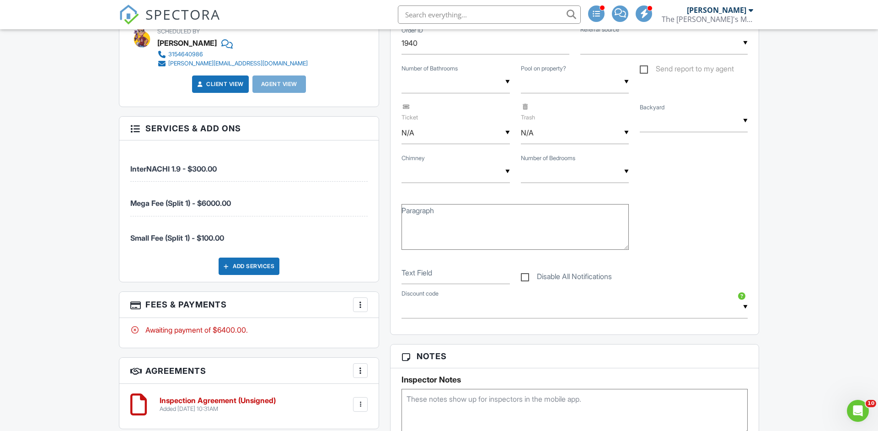
click at [358, 303] on div at bounding box center [360, 304] width 9 height 9
click at [411, 381] on li "View Invoice" at bounding box center [406, 378] width 96 height 23
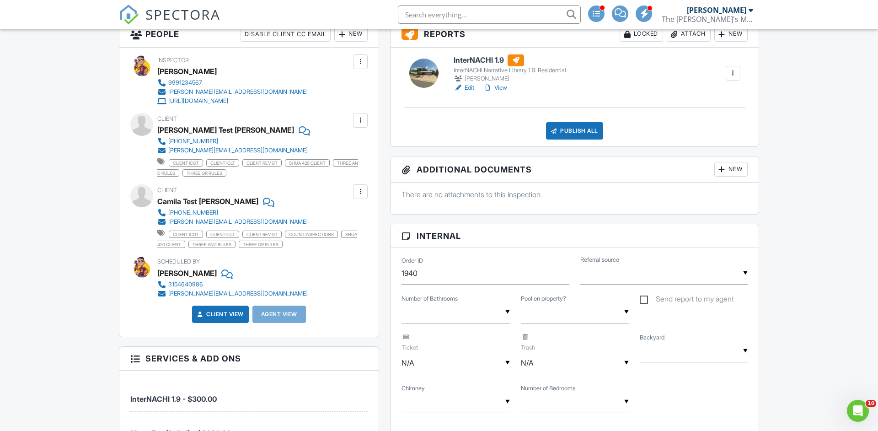
scroll to position [265, 0]
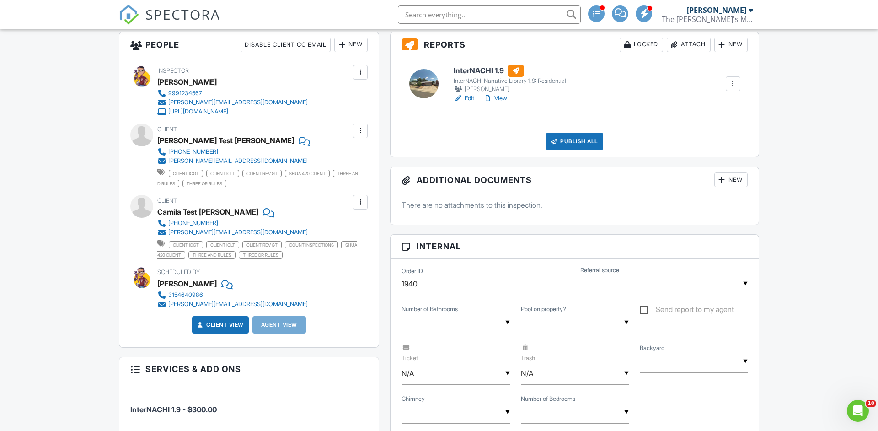
click at [382, 168] on div "Client Howard Test Durrant 315-464-0985 alfonso+25@spectora.com client icgt cli…" at bounding box center [275, 155] width 237 height 64
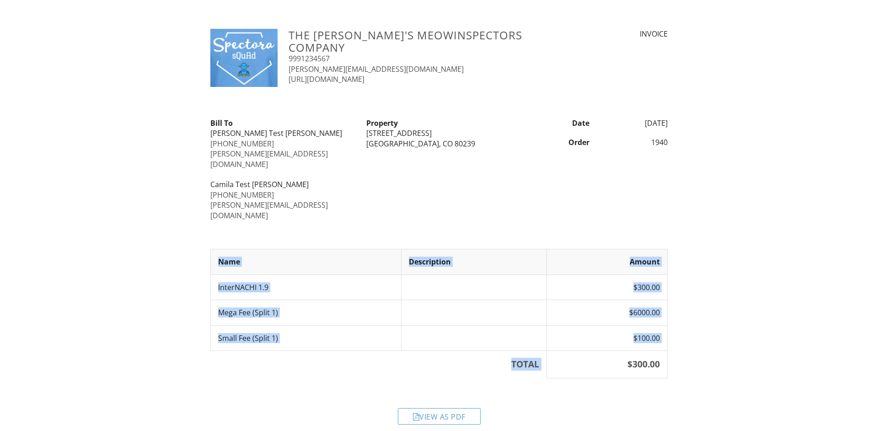
drag, startPoint x: 626, startPoint y: 344, endPoint x: 678, endPoint y: 320, distance: 57.3
click at [679, 320] on div "The [PERSON_NAME]'s MeowInspectors Company 9991234567 [PERSON_NAME][EMAIL_ADDRE…" at bounding box center [439, 230] width 878 height 402
click at [666, 300] on td "$6000.00" at bounding box center [606, 312] width 121 height 25
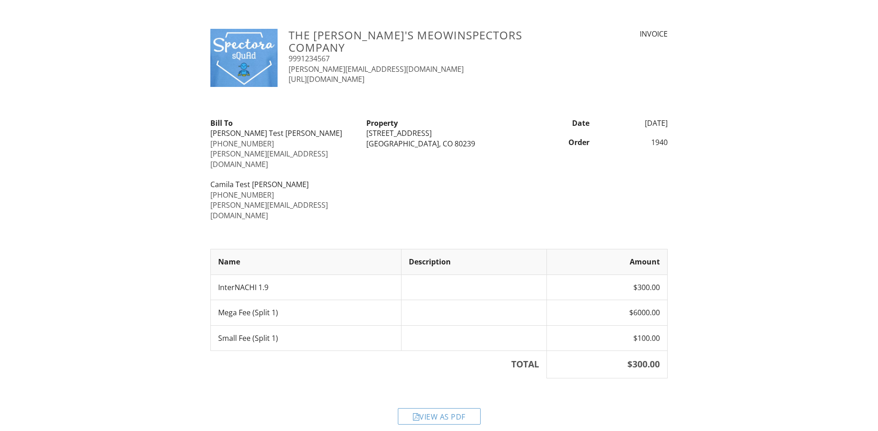
click at [577, 300] on td "$6000.00" at bounding box center [606, 312] width 121 height 25
drag, startPoint x: 625, startPoint y: 265, endPoint x: 698, endPoint y: 265, distance: 73.2
click at [698, 265] on div "The [PERSON_NAME]'s MeowInspectors Company 9991234567 [PERSON_NAME][EMAIL_ADDRE…" at bounding box center [439, 230] width 878 height 402
click at [660, 274] on td "$300.00" at bounding box center [606, 286] width 121 height 25
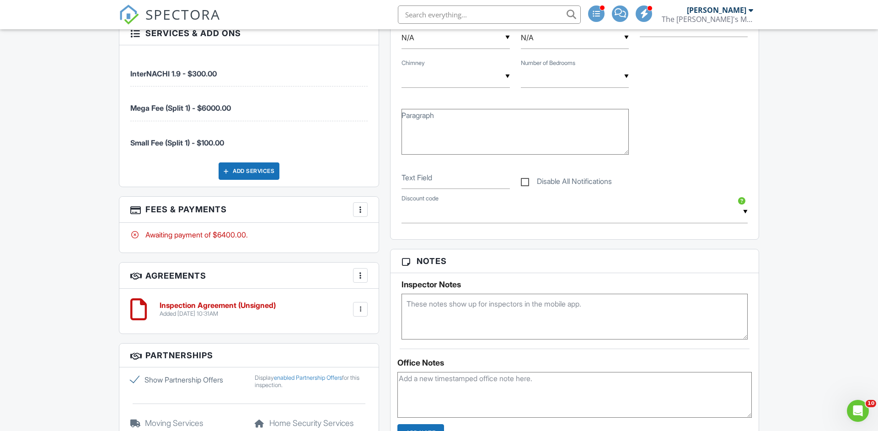
scroll to position [604, 0]
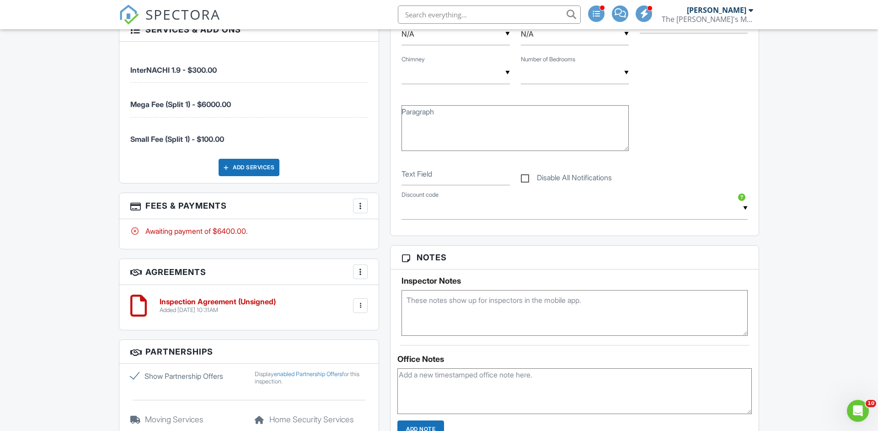
click at [355, 203] on div "More" at bounding box center [360, 205] width 15 height 15
click at [385, 171] on div "People Disable Client CC Email New Inspector Client Client's Agent Listing Agen…" at bounding box center [248, 144] width 271 height 904
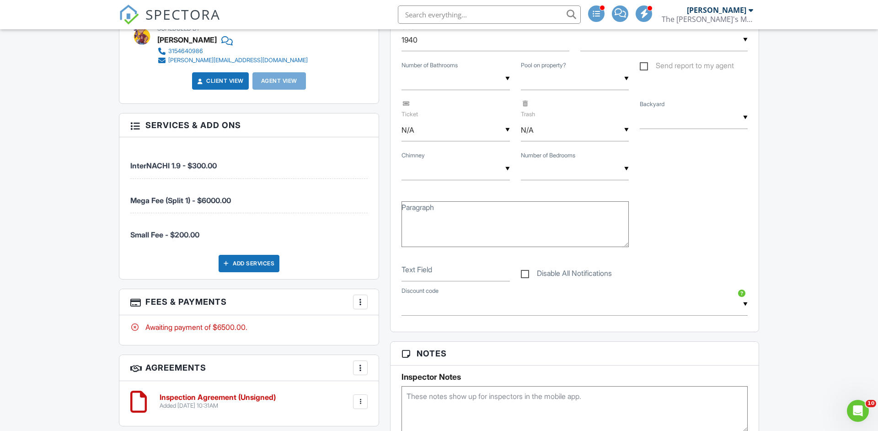
click at [366, 300] on div "More" at bounding box center [360, 301] width 15 height 15
click at [401, 329] on li "Edit Fees & Payments" at bounding box center [406, 329] width 96 height 23
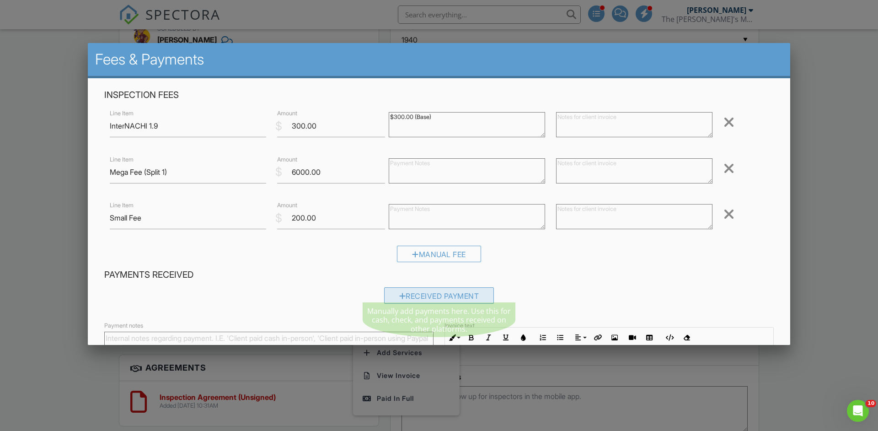
click at [450, 293] on div "Received Payment" at bounding box center [439, 295] width 110 height 16
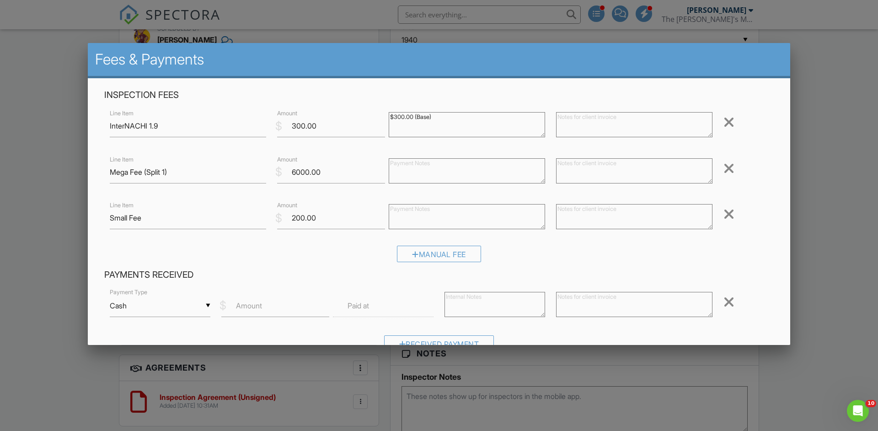
click at [254, 301] on label "Amount" at bounding box center [249, 305] width 26 height 10
click at [254, 301] on input "Amount" at bounding box center [275, 305] width 108 height 22
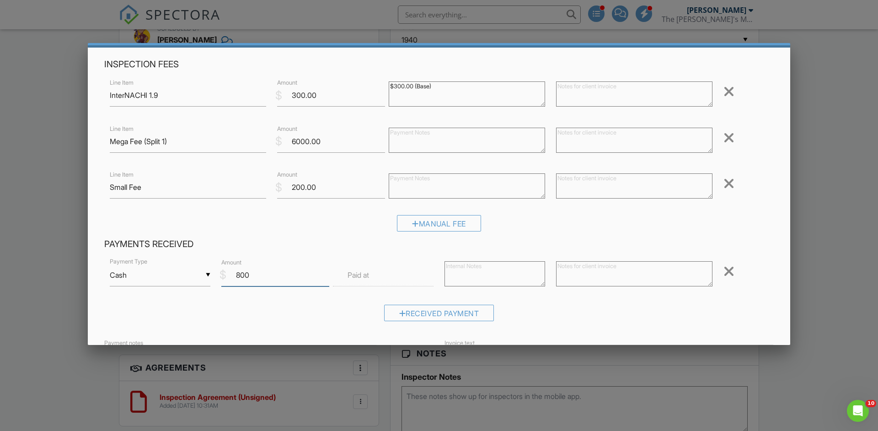
scroll to position [35, 0]
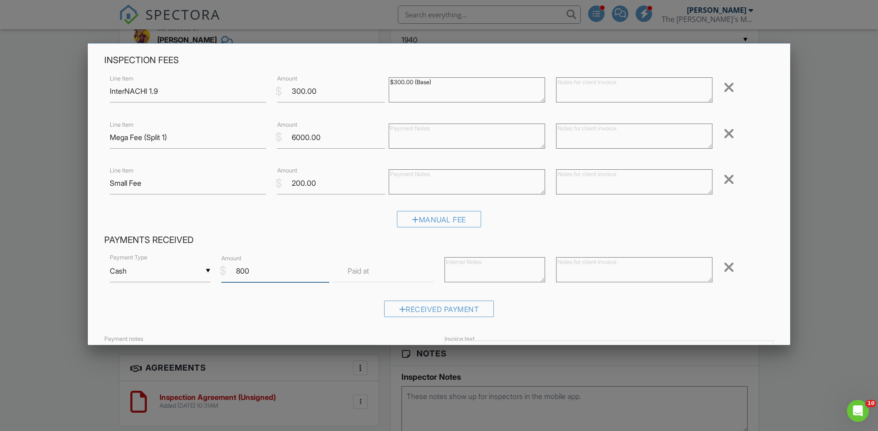
type input "800"
click at [374, 261] on input "text" at bounding box center [383, 271] width 101 height 22
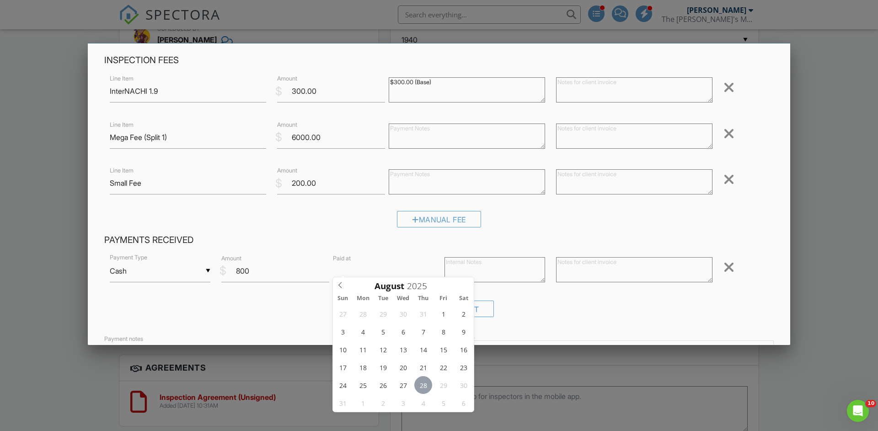
type input "11"
type input "[DATE] 11:00 AM"
click at [489, 258] on textarea at bounding box center [494, 269] width 101 height 25
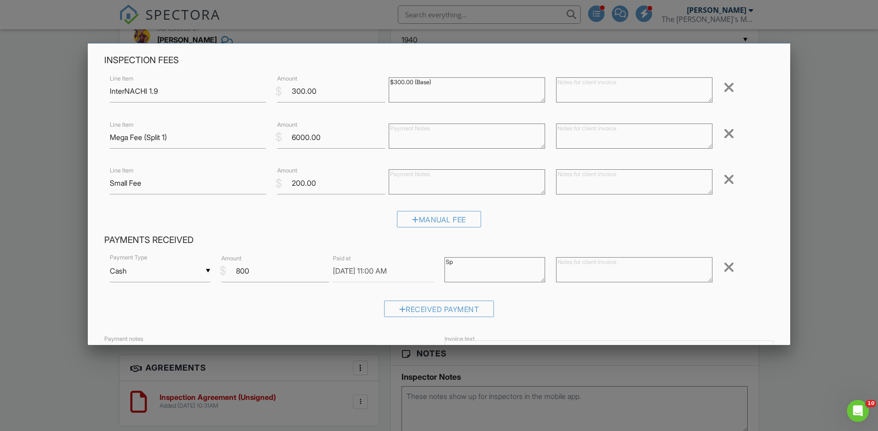
type textarea "S"
drag, startPoint x: 515, startPoint y: 257, endPoint x: 424, endPoint y: 255, distance: 91.5
click at [444, 257] on textarea "Partial Payment Split 1" at bounding box center [494, 269] width 101 height 25
type textarea "Partial Payment Split 1"
click at [625, 262] on textarea at bounding box center [634, 269] width 156 height 25
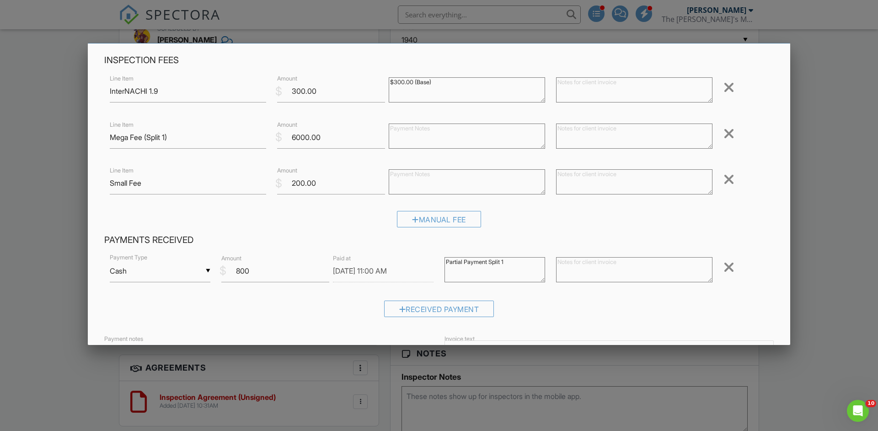
paste textarea "Partial Payment Split 1"
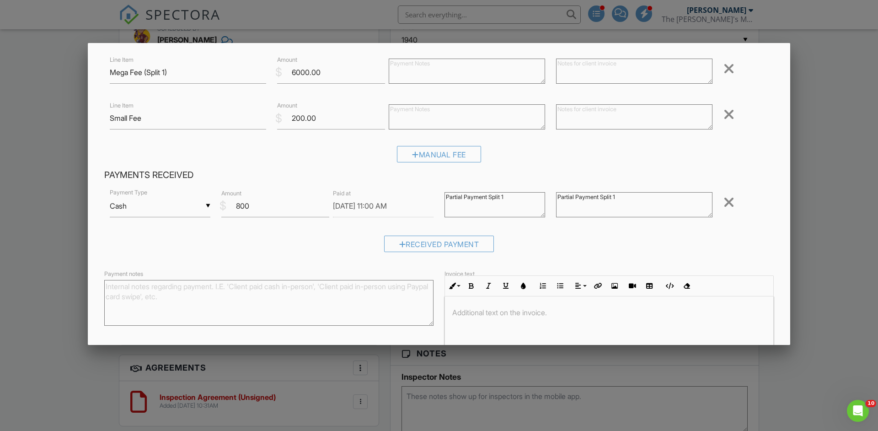
scroll to position [158, 0]
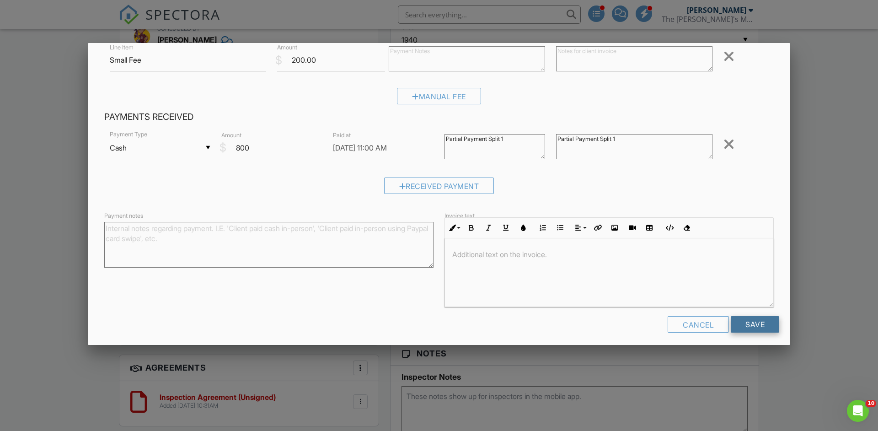
type textarea "Partial Payment Split 1"
click at [759, 319] on input "Save" at bounding box center [755, 324] width 48 height 16
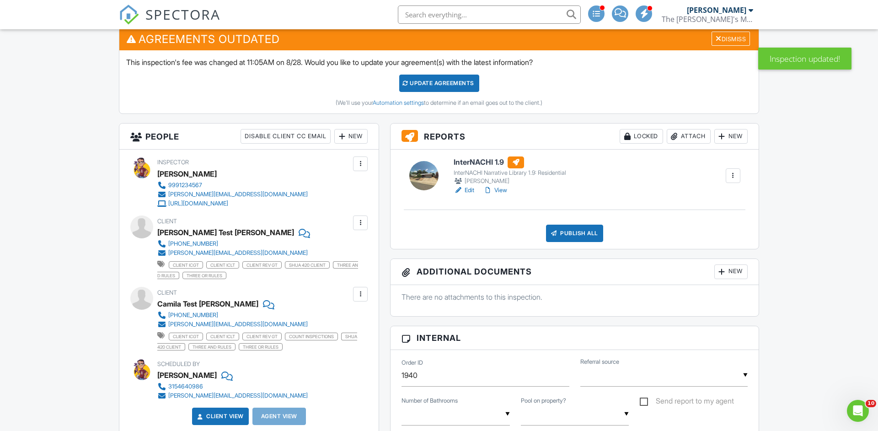
scroll to position [199, 0]
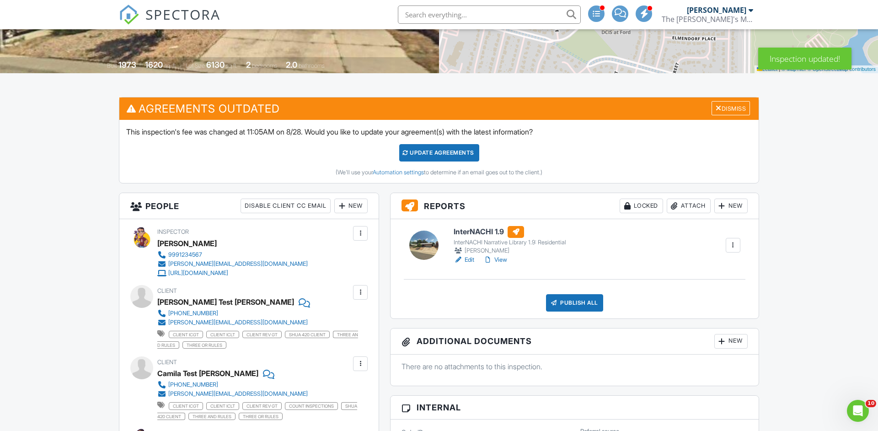
click at [449, 149] on div "Update Agreements" at bounding box center [439, 152] width 80 height 17
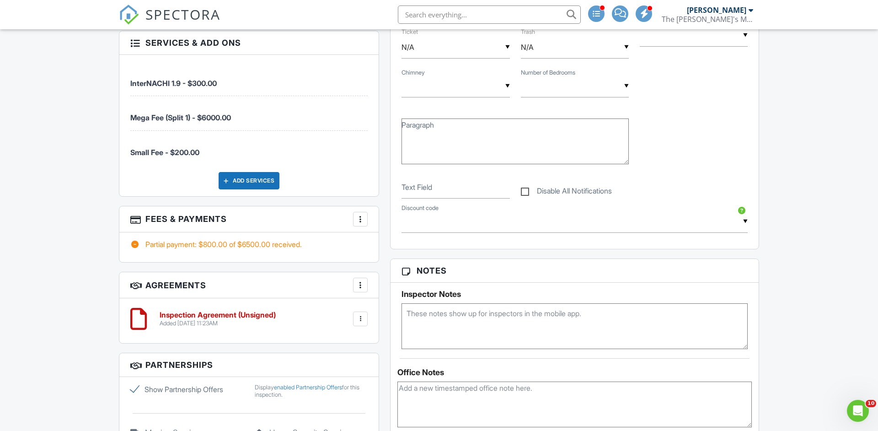
scroll to position [590, 0]
click at [362, 219] on div at bounding box center [360, 219] width 9 height 9
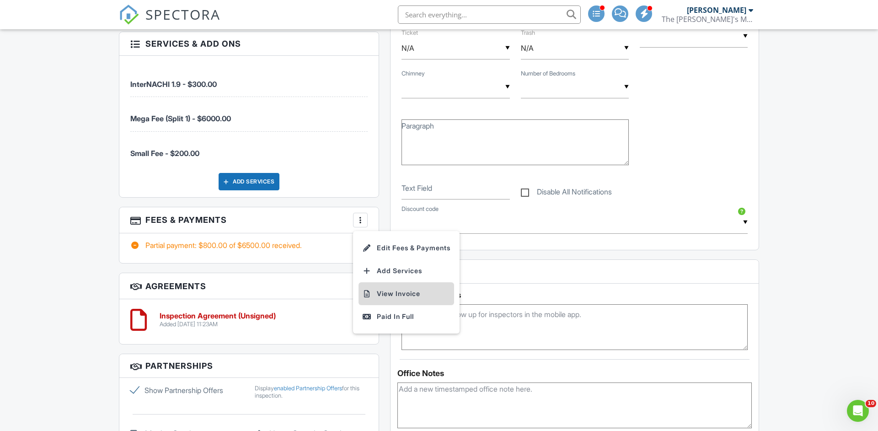
click at [401, 295] on li "View Invoice" at bounding box center [406, 293] width 96 height 23
click at [59, 222] on div "New Inspection Dashboard Calendar Templates Contacts Metrics Automations (Basic…" at bounding box center [439, 417] width 878 height 1956
click at [361, 218] on div at bounding box center [360, 219] width 9 height 9
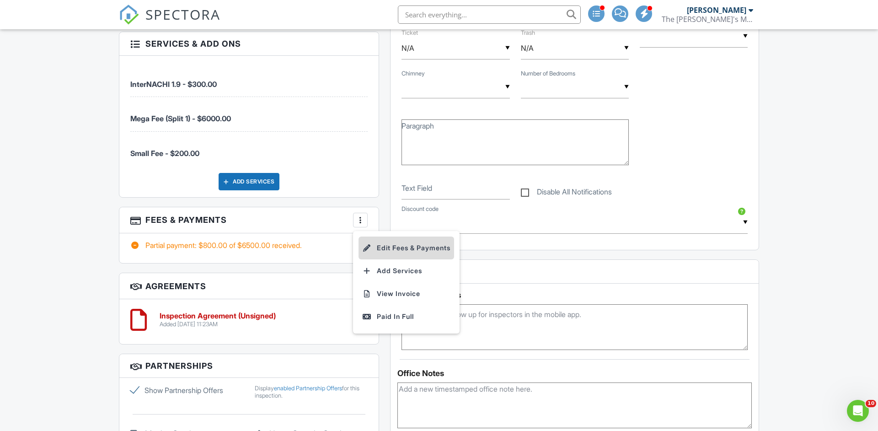
click at [411, 242] on li "Edit Fees & Payments" at bounding box center [406, 247] width 96 height 23
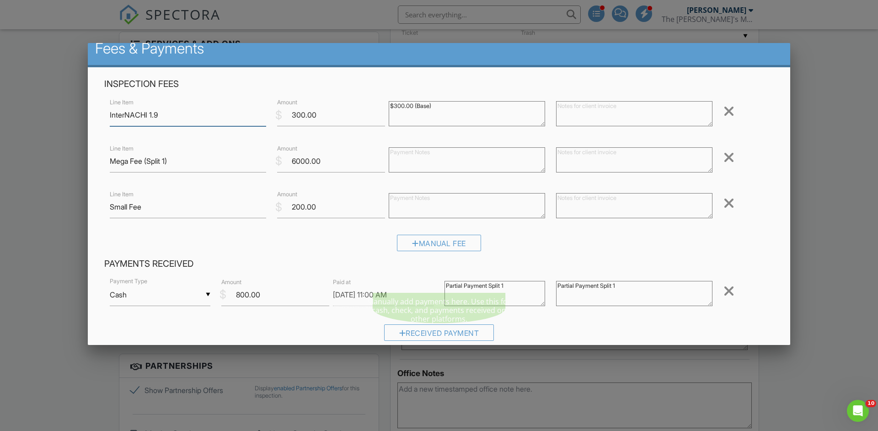
scroll to position [0, 0]
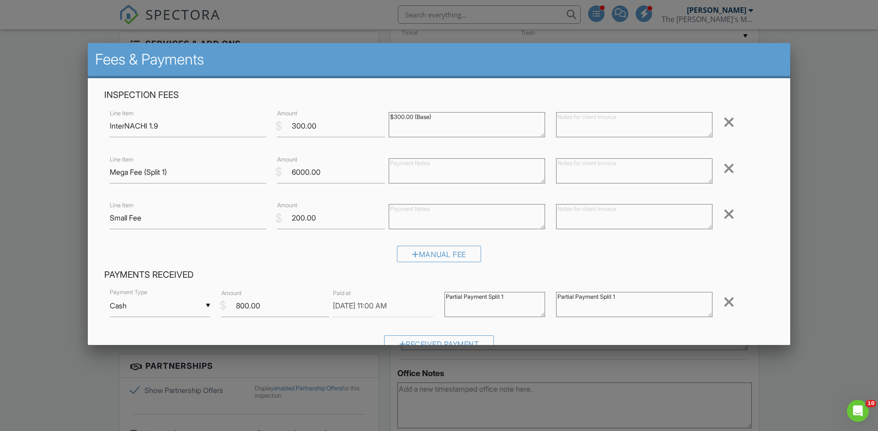
click at [54, 172] on div at bounding box center [439, 223] width 878 height 539
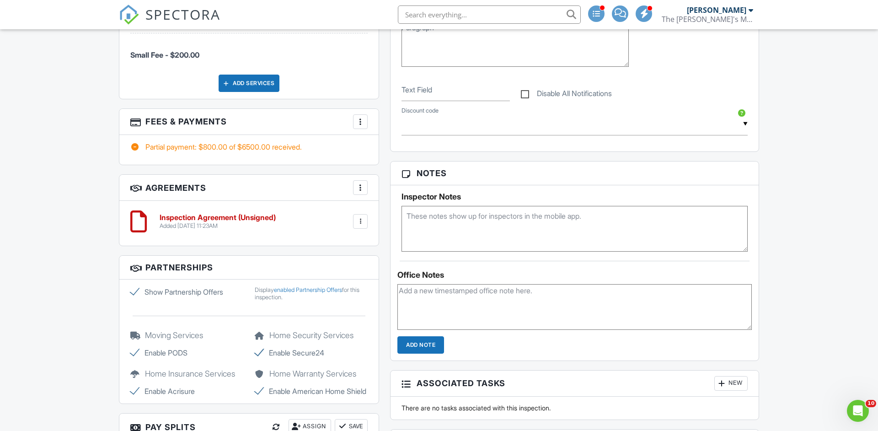
scroll to position [700, 0]
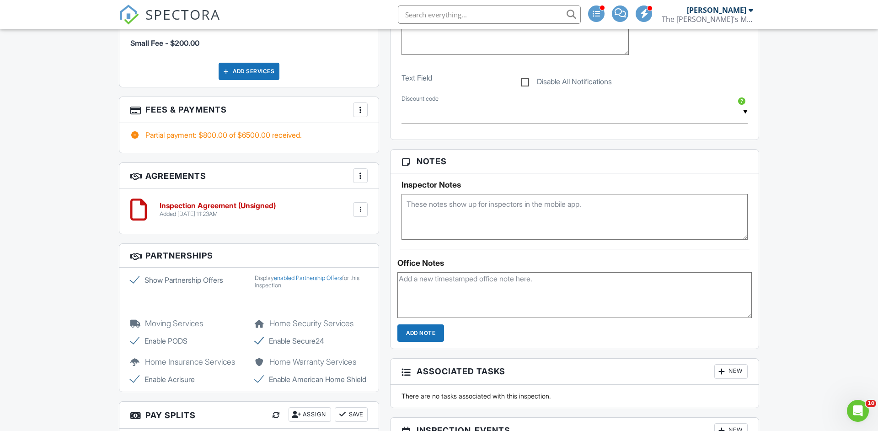
click at [364, 108] on div at bounding box center [360, 109] width 9 height 9
click at [388, 136] on li "Edit Fees & Payments" at bounding box center [406, 137] width 96 height 23
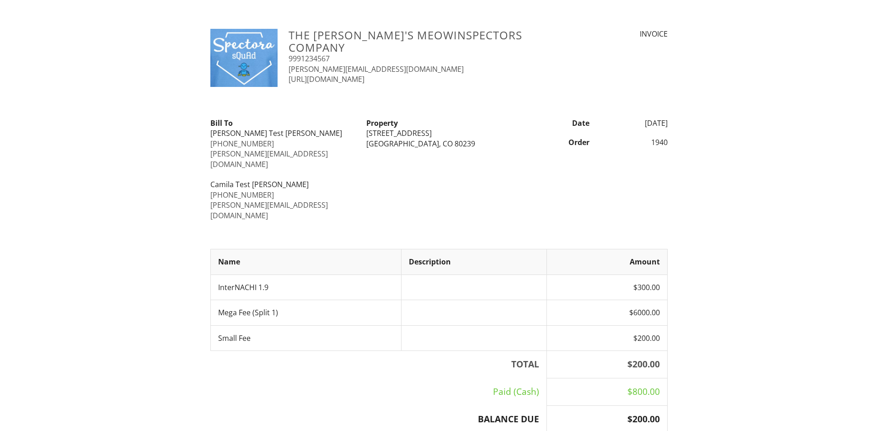
scroll to position [43, 0]
